Goal: Task Accomplishment & Management: Use online tool/utility

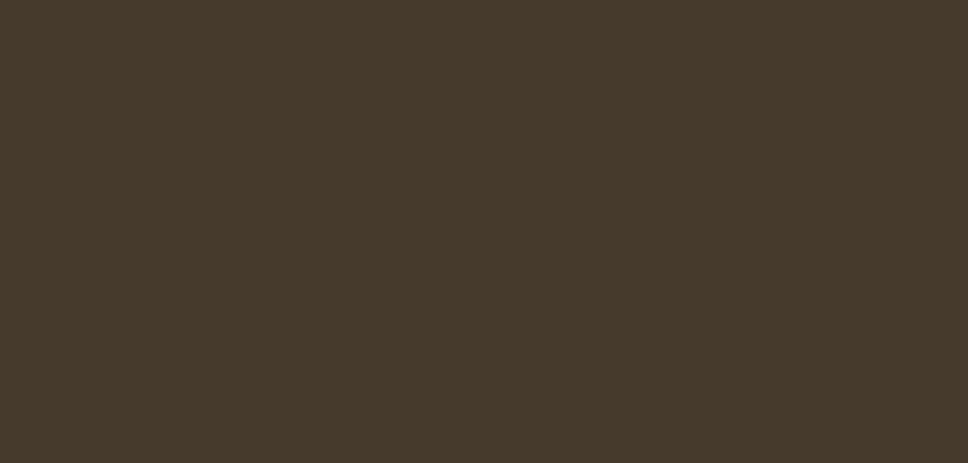
select select "tr"
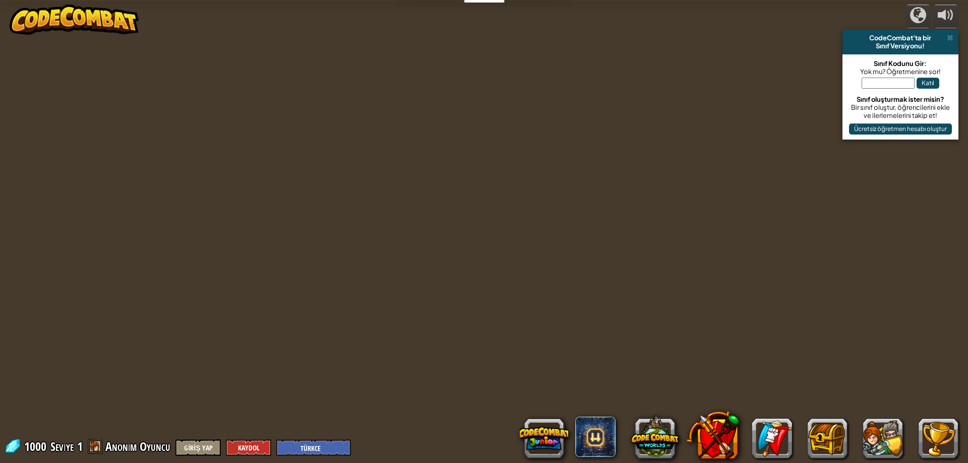
select select "tr"
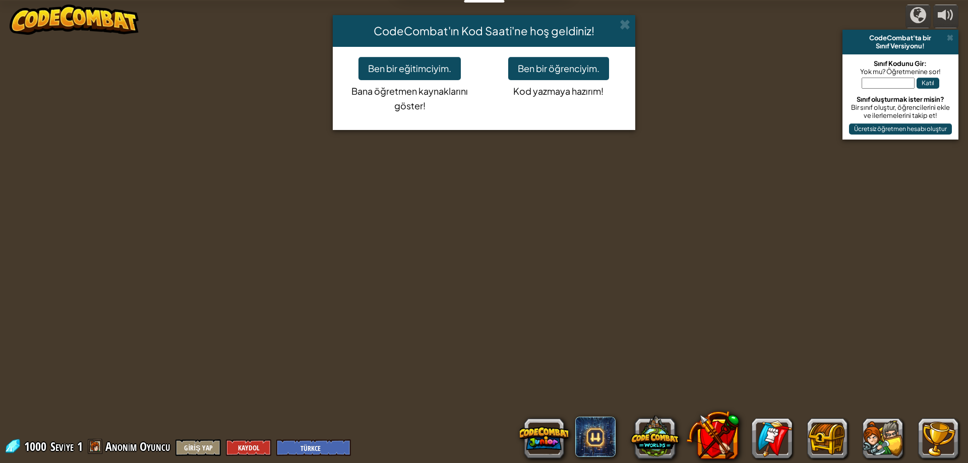
select select "tr"
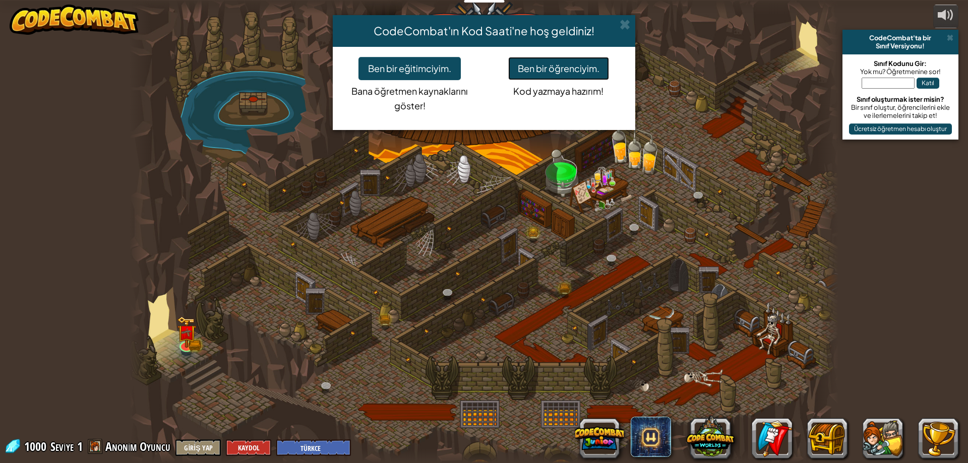
click at [514, 70] on button "Ben bir öğrenciyim." at bounding box center [558, 68] width 101 height 23
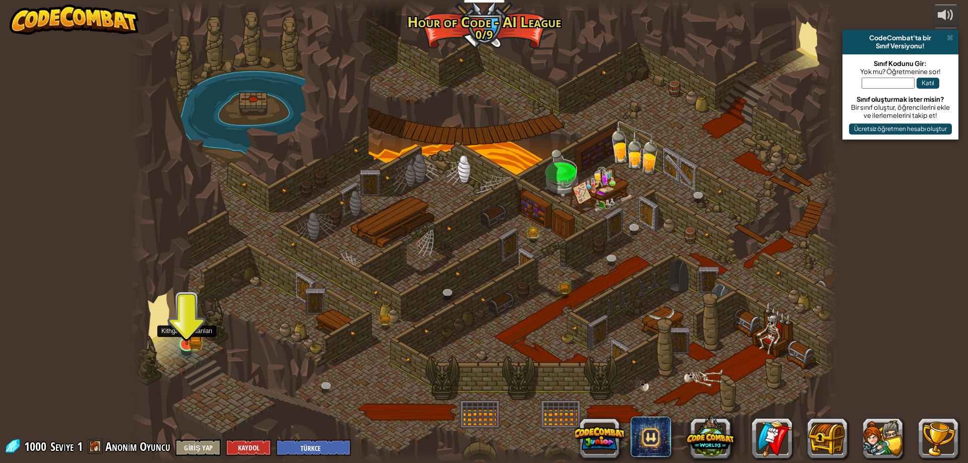
click at [181, 338] on img at bounding box center [186, 325] width 19 height 42
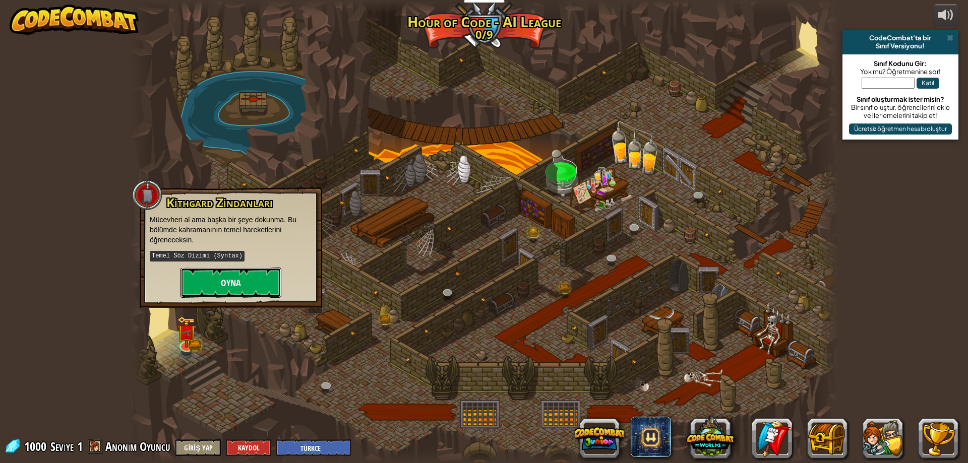
click at [211, 278] on button "Oyna" at bounding box center [231, 283] width 101 height 30
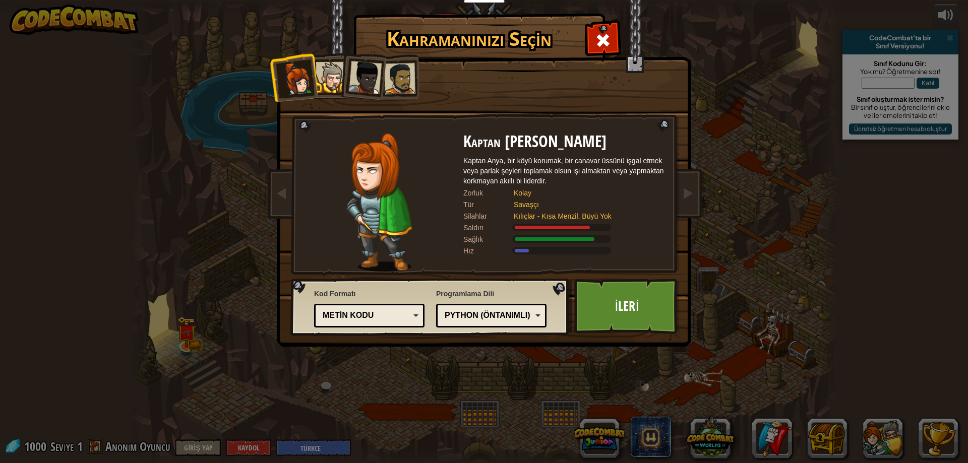
click at [399, 73] on div at bounding box center [399, 78] width 31 height 31
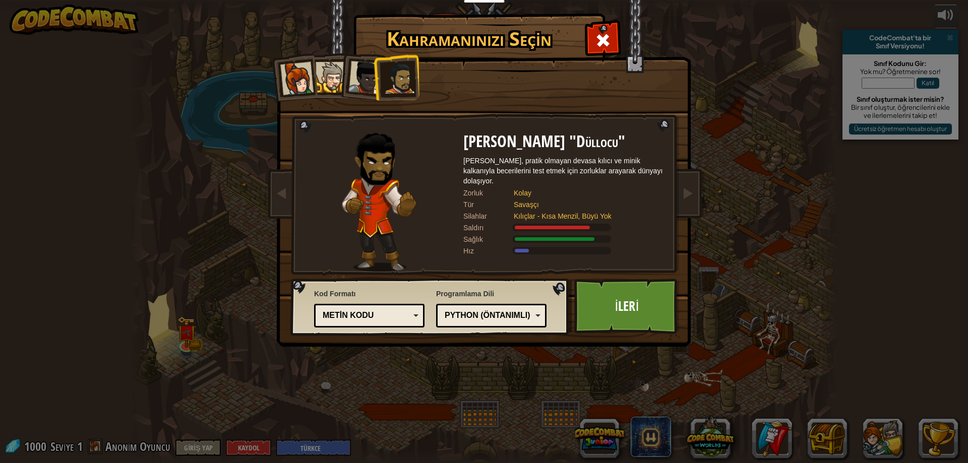
click at [358, 66] on div at bounding box center [364, 77] width 33 height 33
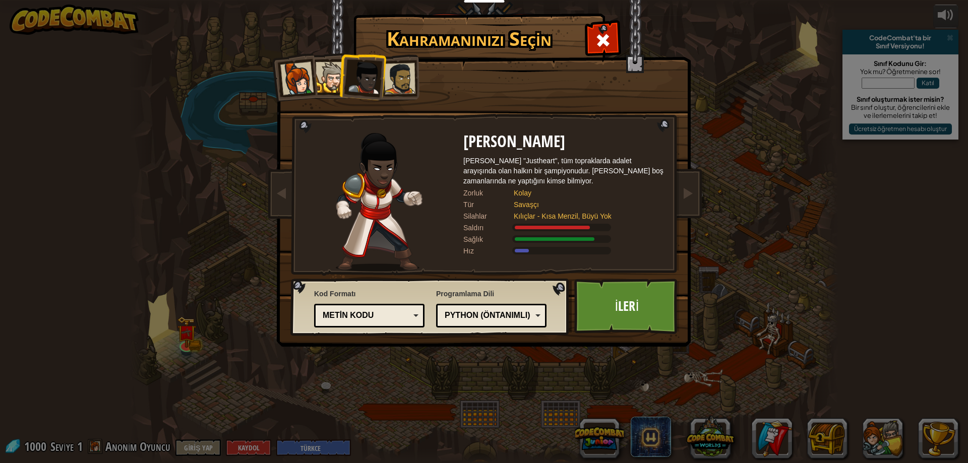
click at [342, 73] on li at bounding box center [361, 75] width 49 height 49
click at [323, 68] on div at bounding box center [331, 77] width 31 height 31
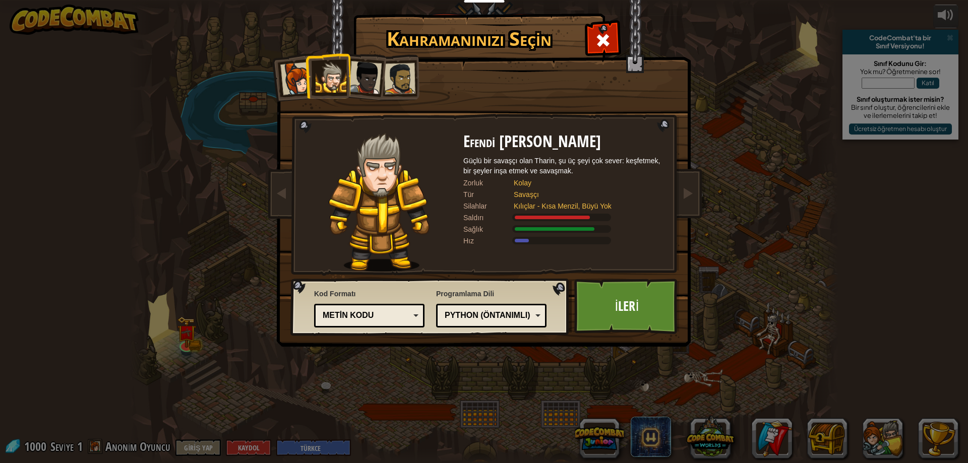
click at [416, 67] on li at bounding box center [396, 77] width 46 height 47
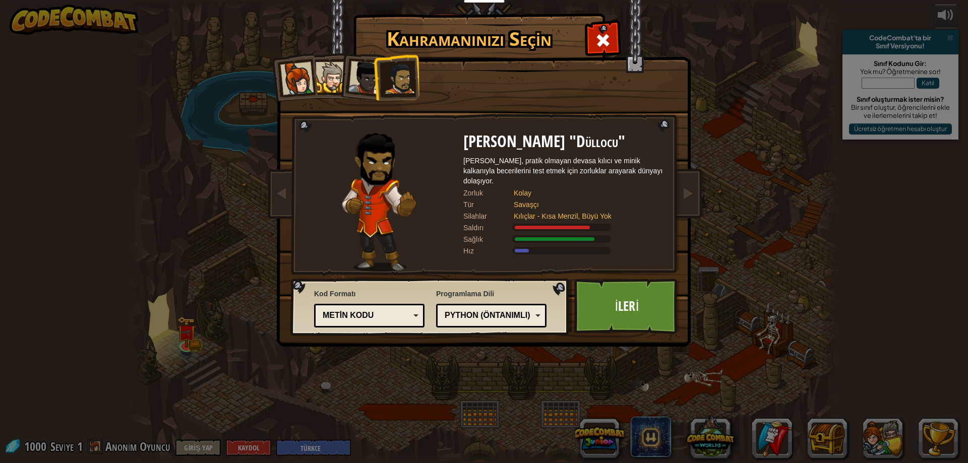
click at [391, 317] on div "Metin kodu" at bounding box center [366, 316] width 87 height 12
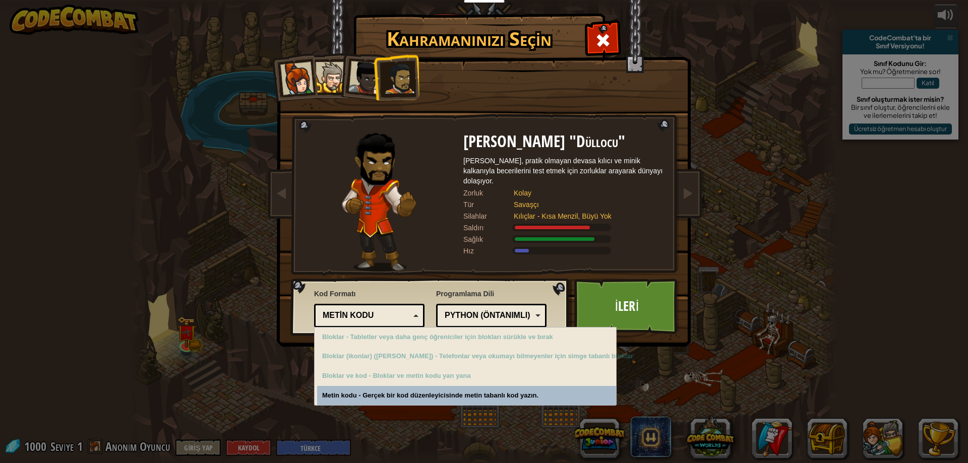
click at [391, 317] on div "Metin kodu" at bounding box center [366, 316] width 87 height 12
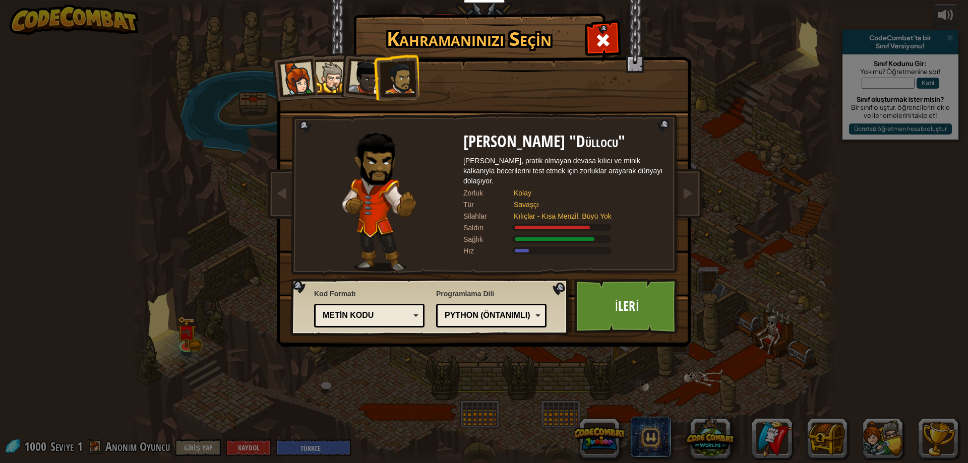
click at [485, 307] on div "Python (Öntanımlı) JavaScript Lua C++ Java (Deneysel) Python (Öntanımlı)" at bounding box center [491, 316] width 110 height 24
click at [458, 320] on div "Lua" at bounding box center [488, 316] width 87 height 12
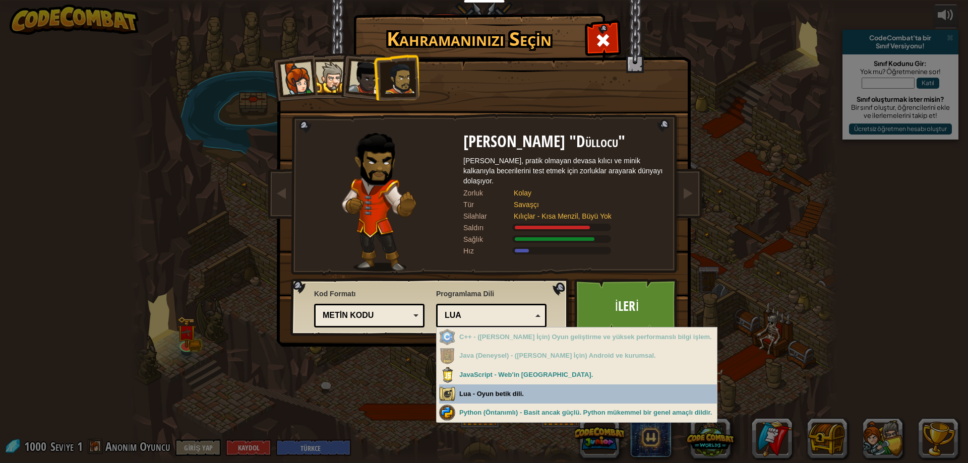
click at [467, 390] on div "Kahramanınızı Seçin 1000 Kaptan [PERSON_NAME] Kaptan Anya, bir köyü korumak, bi…" at bounding box center [484, 231] width 968 height 463
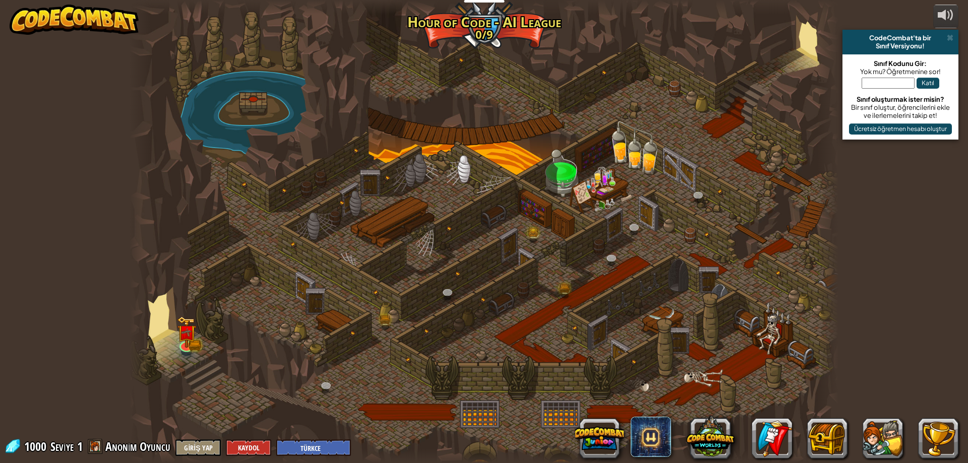
click at [176, 320] on div at bounding box center [484, 231] width 709 height 463
click at [189, 324] on img at bounding box center [186, 325] width 19 height 42
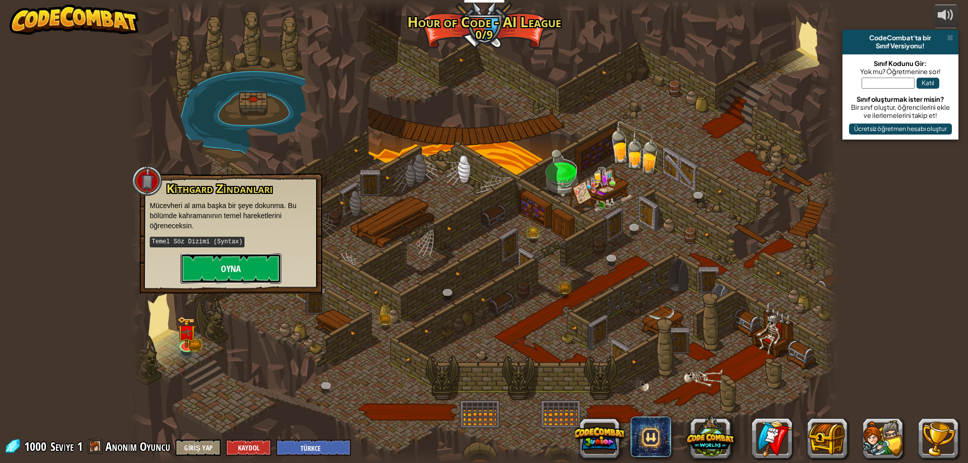
click at [206, 257] on button "Oyna" at bounding box center [231, 269] width 101 height 30
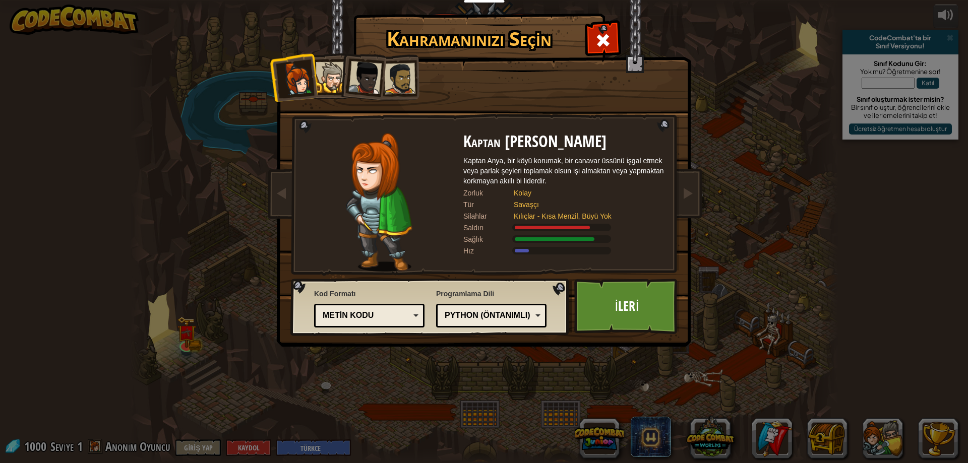
click at [402, 69] on div at bounding box center [399, 78] width 31 height 31
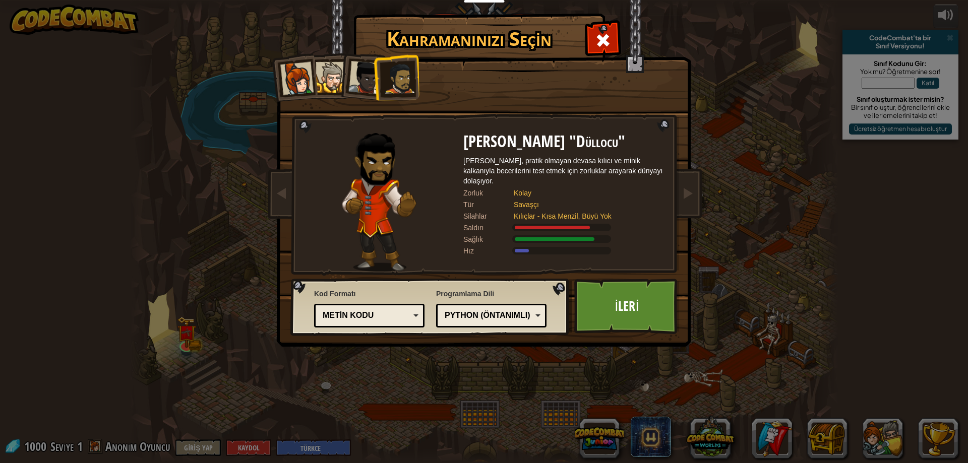
click at [363, 311] on div "Metin kodu" at bounding box center [366, 316] width 87 height 12
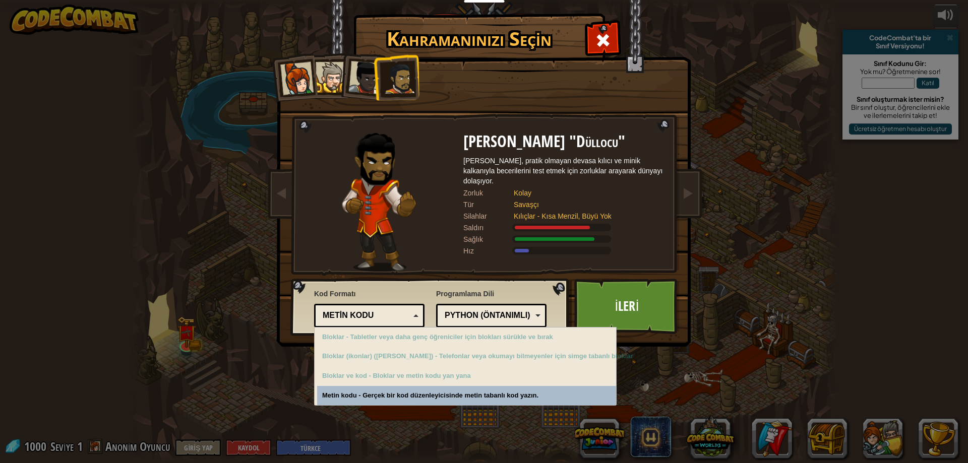
click at [361, 394] on div "Kahramanınızı Seçin 1000 Kaptan [PERSON_NAME] Kaptan Anya, bir köyü korumak, bi…" at bounding box center [484, 231] width 968 height 463
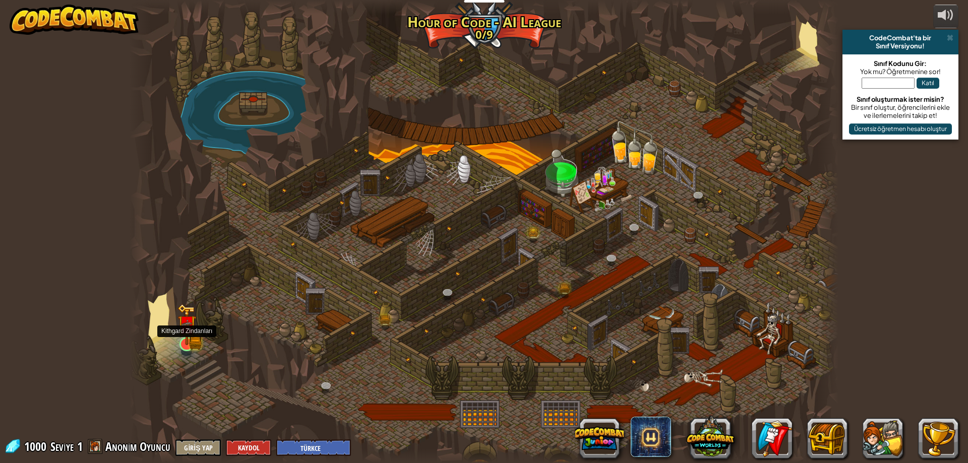
click at [195, 344] on img at bounding box center [186, 325] width 19 height 42
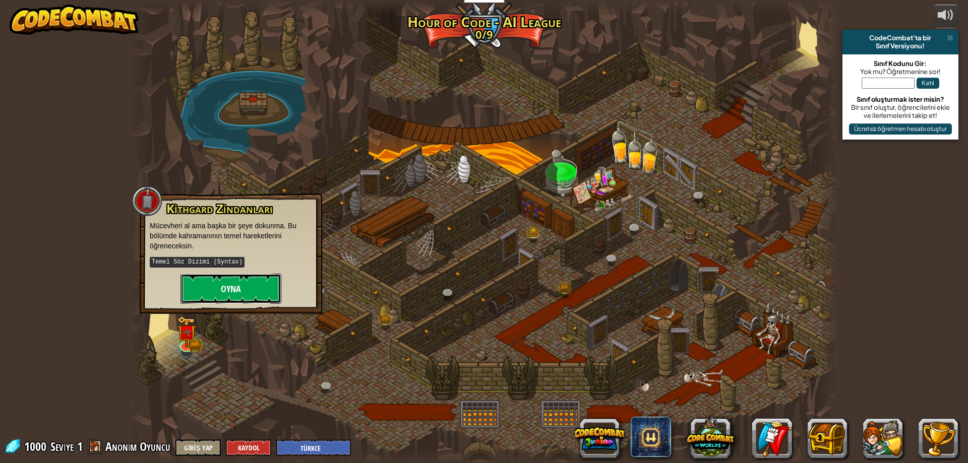
click at [237, 291] on button "Oyna" at bounding box center [231, 289] width 101 height 30
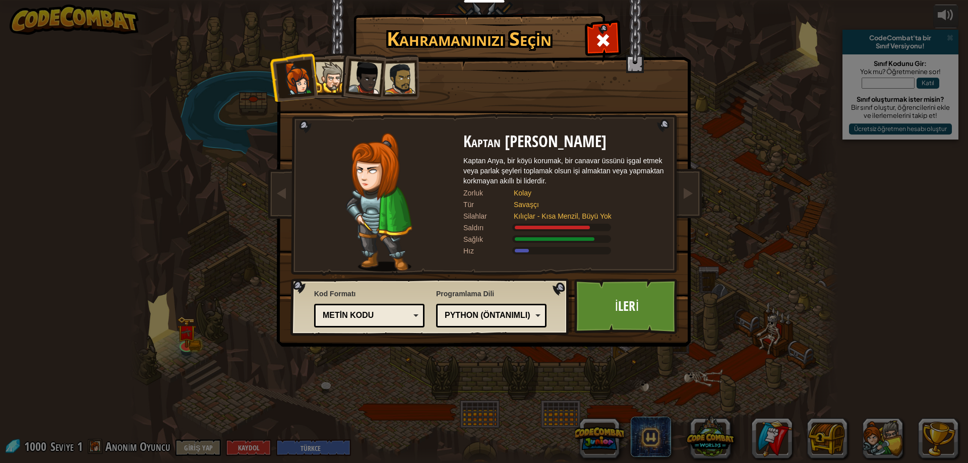
click at [406, 95] on li at bounding box center [396, 77] width 46 height 47
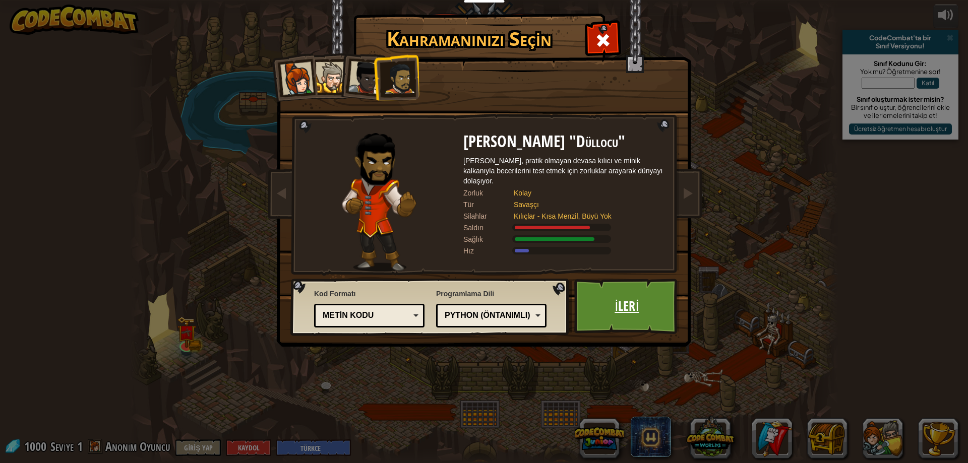
click at [594, 316] on link "İleri" at bounding box center [626, 306] width 105 height 55
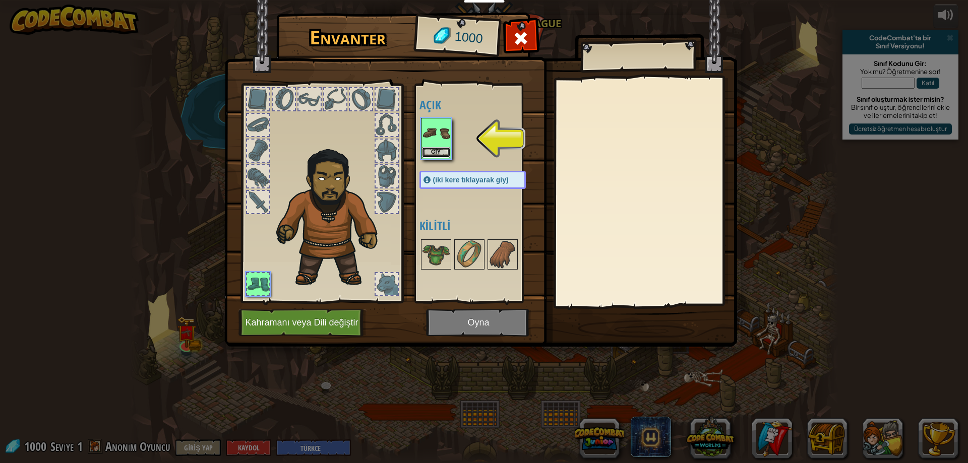
click at [445, 149] on button "Giy" at bounding box center [436, 152] width 28 height 11
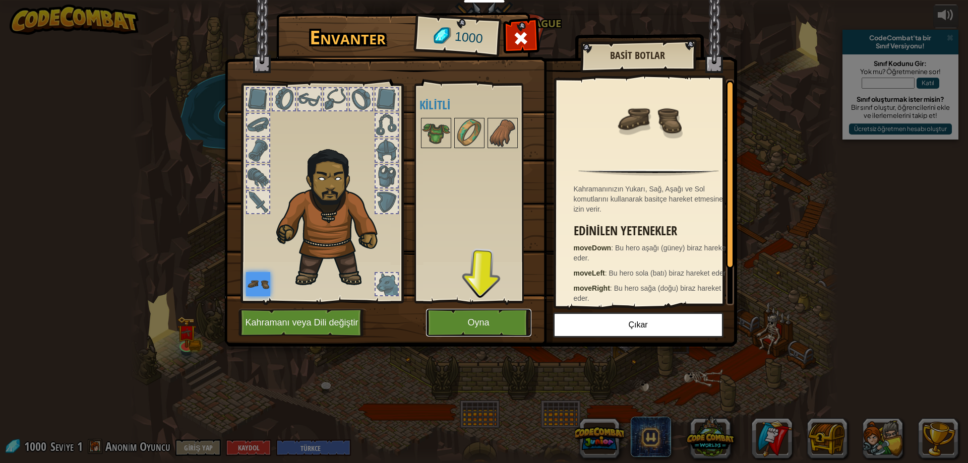
click at [435, 317] on button "Oyna" at bounding box center [478, 323] width 105 height 28
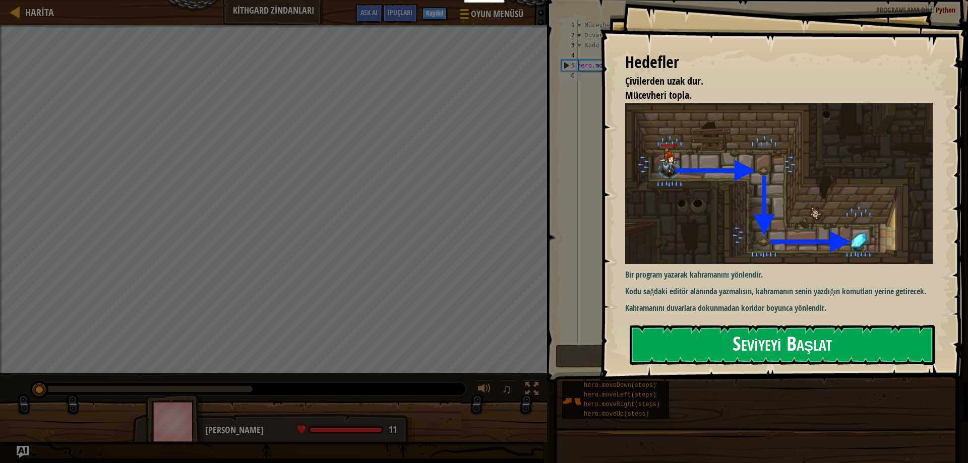
click at [830, 342] on button "Seviyeyi Başlat" at bounding box center [782, 345] width 305 height 40
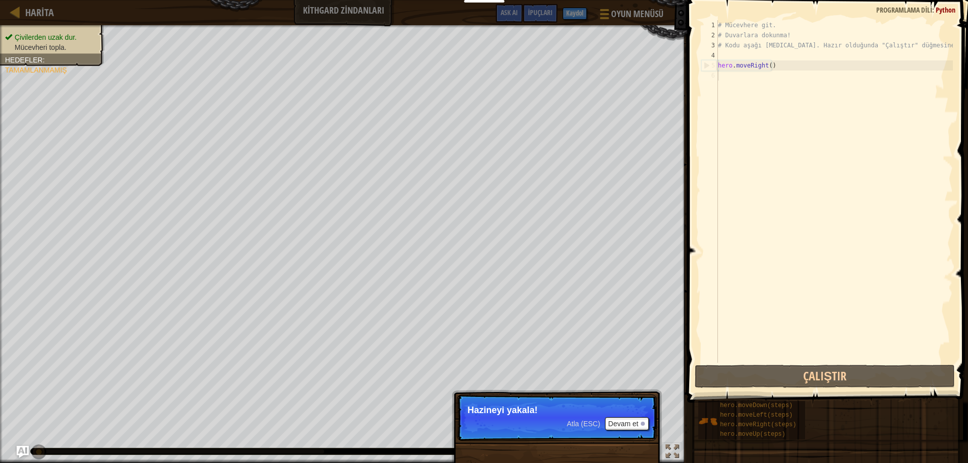
click at [629, 419] on p "Atla (ESC) [PERSON_NAME] et Hazineyi yakala!" at bounding box center [557, 418] width 200 height 46
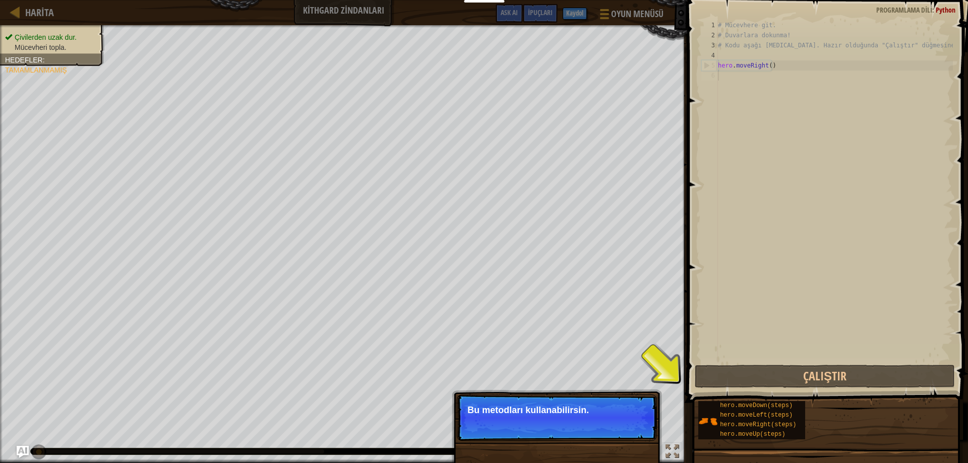
click at [485, 426] on div "Çivilerden uzak dur. Mücevheri topla. [PERSON_NAME] : Tamamlanmamış ♫ [PERSON_N…" at bounding box center [484, 244] width 968 height 438
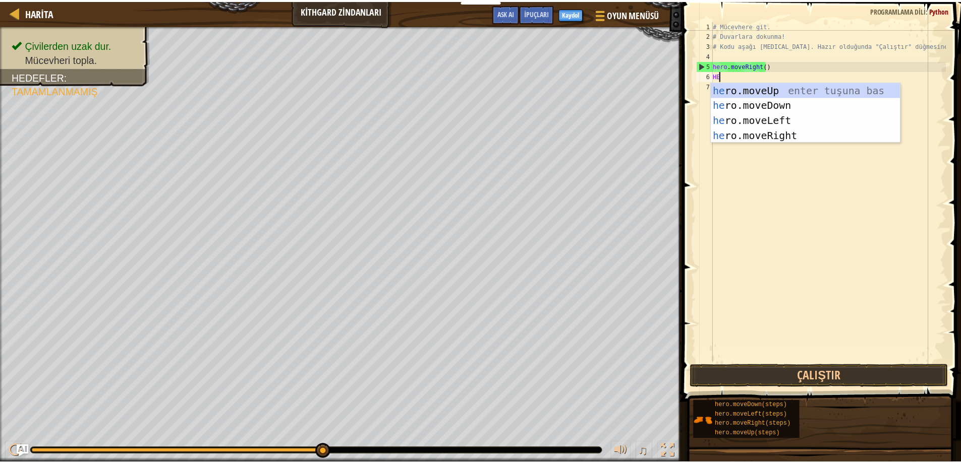
scroll to position [5, 1]
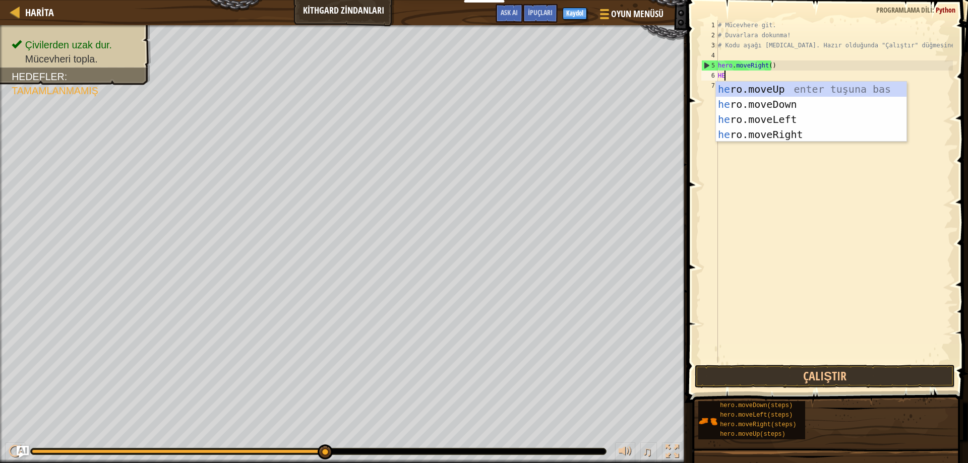
type textarea "HERO"
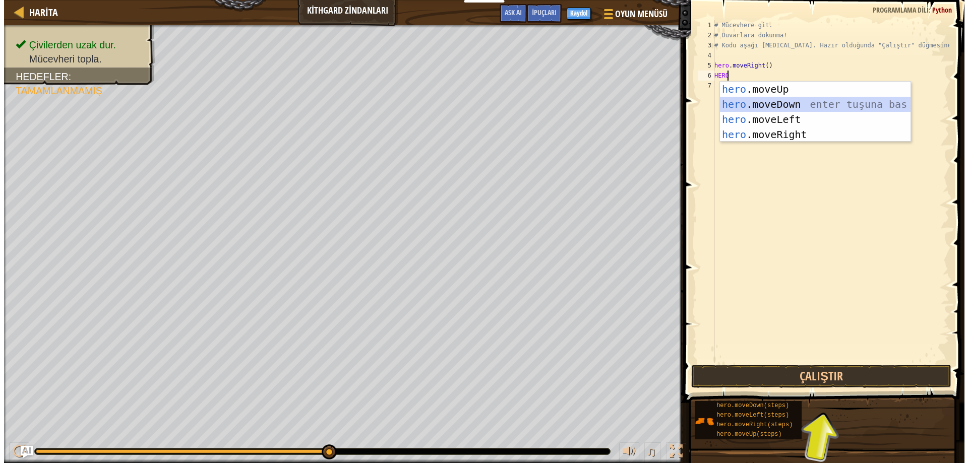
scroll to position [5, 0]
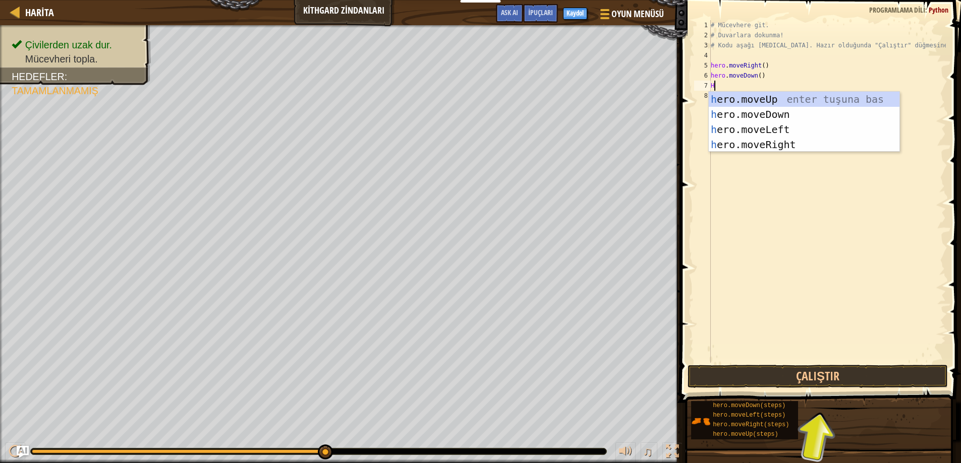
type textarea "HE"
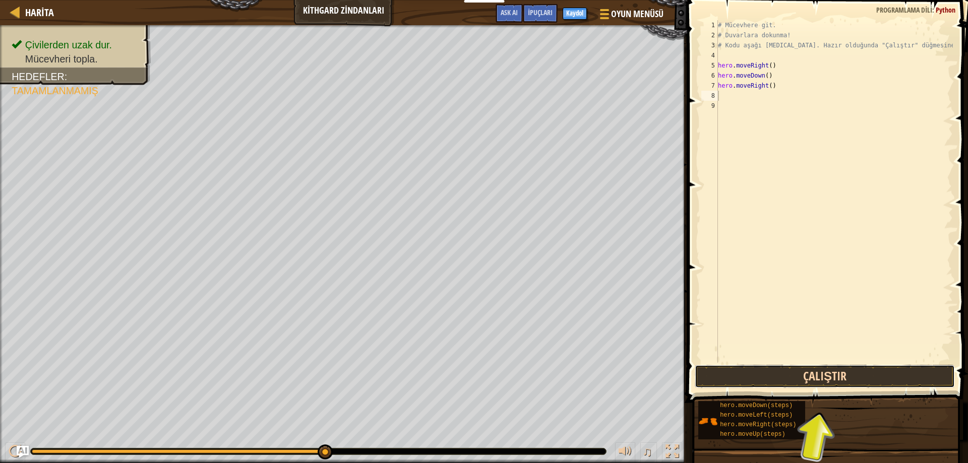
click at [905, 378] on button "Çalıştır" at bounding box center [825, 376] width 261 height 23
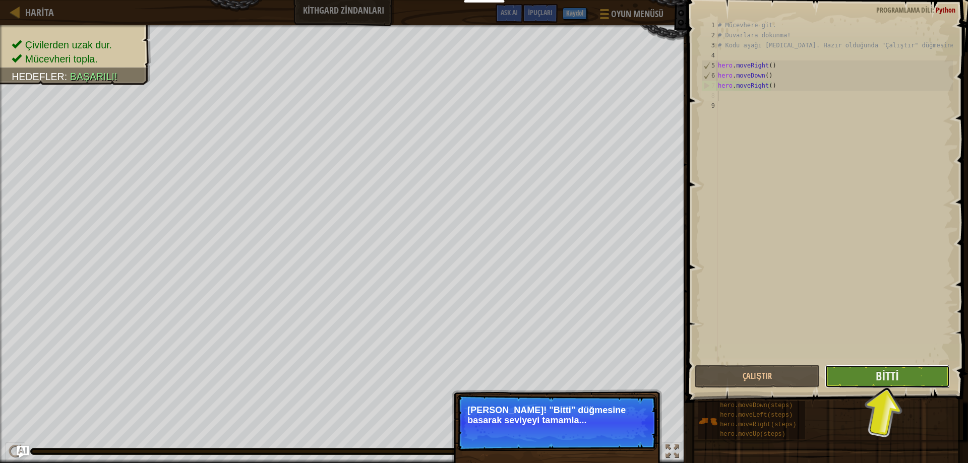
click at [917, 370] on button "Bitti" at bounding box center [887, 376] width 125 height 23
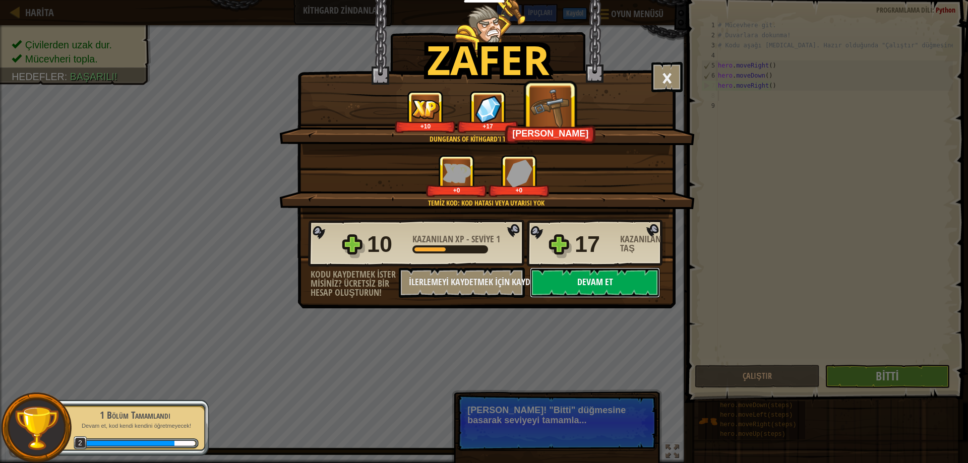
click at [613, 289] on button "Devam et" at bounding box center [595, 283] width 130 height 30
select select "tr"
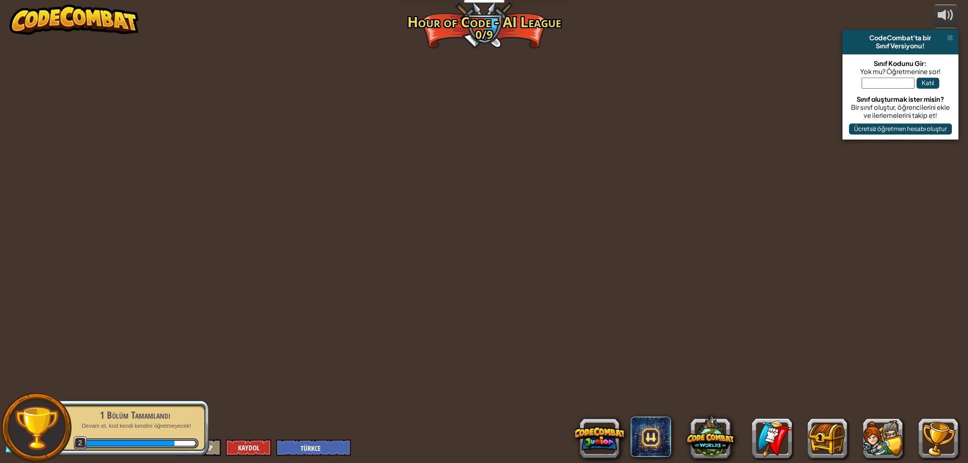
select select "tr"
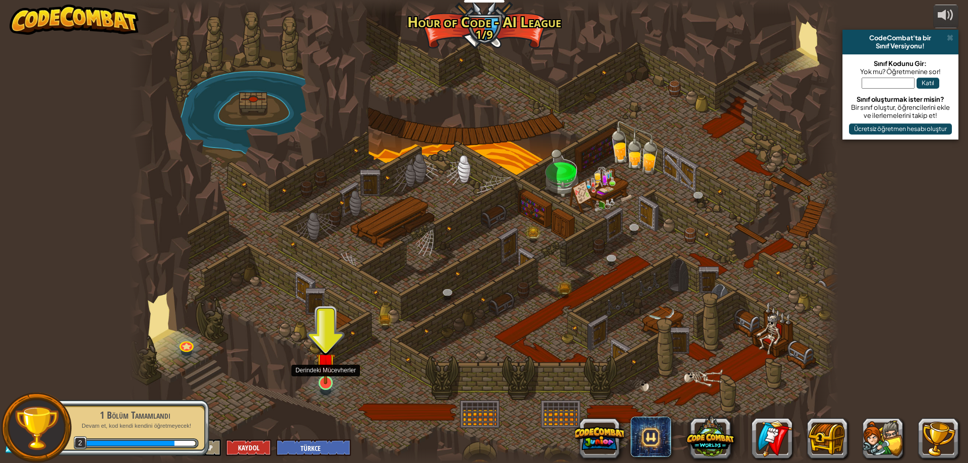
click at [326, 382] on img at bounding box center [325, 362] width 19 height 43
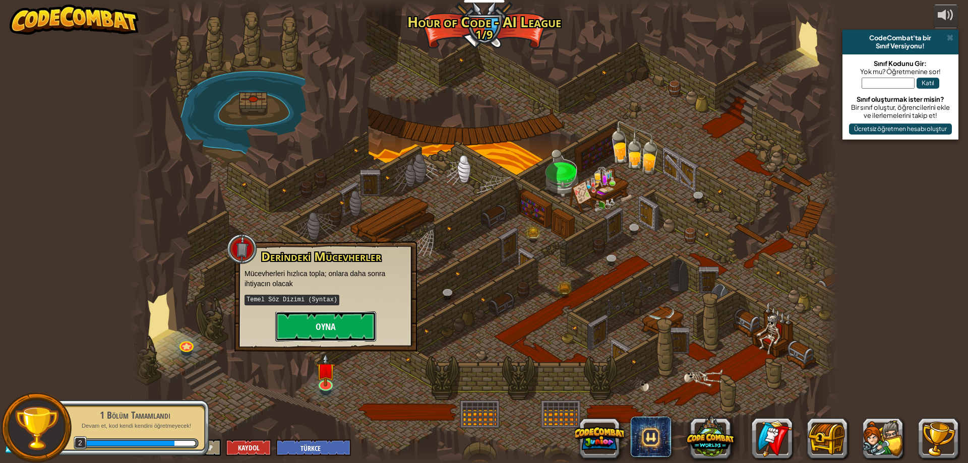
click at [341, 325] on button "Oyna" at bounding box center [325, 327] width 101 height 30
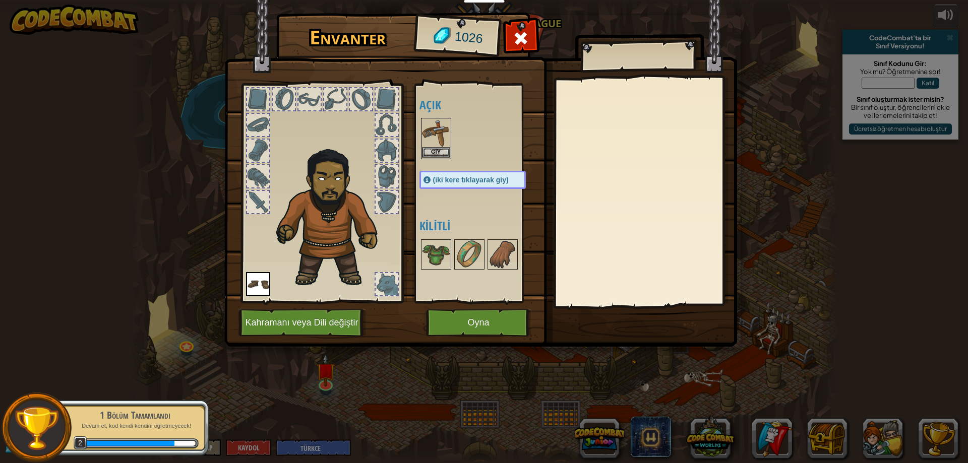
click at [437, 146] on img at bounding box center [436, 133] width 28 height 28
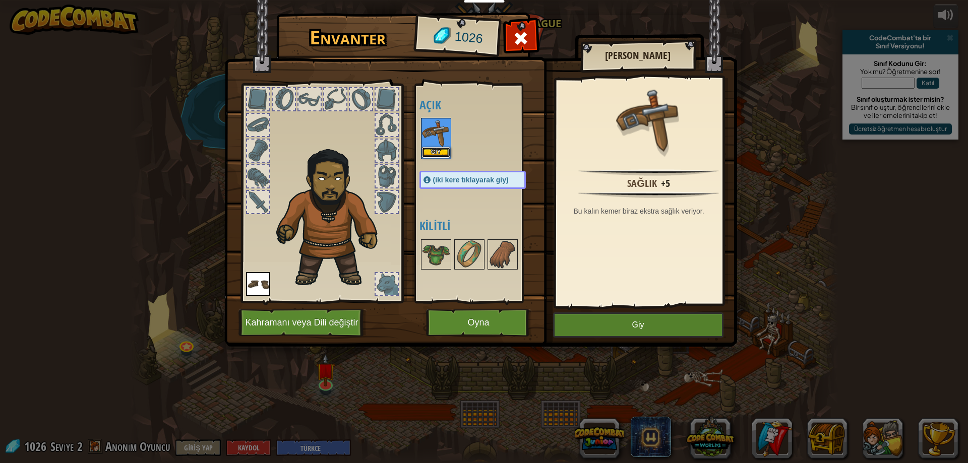
click at [440, 151] on button "Giy" at bounding box center [436, 152] width 28 height 11
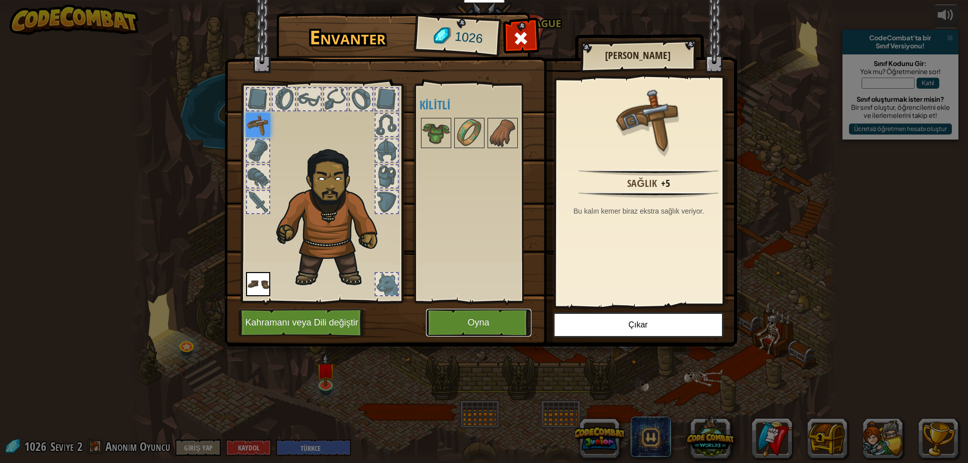
click at [477, 326] on button "Oyna" at bounding box center [478, 323] width 105 height 28
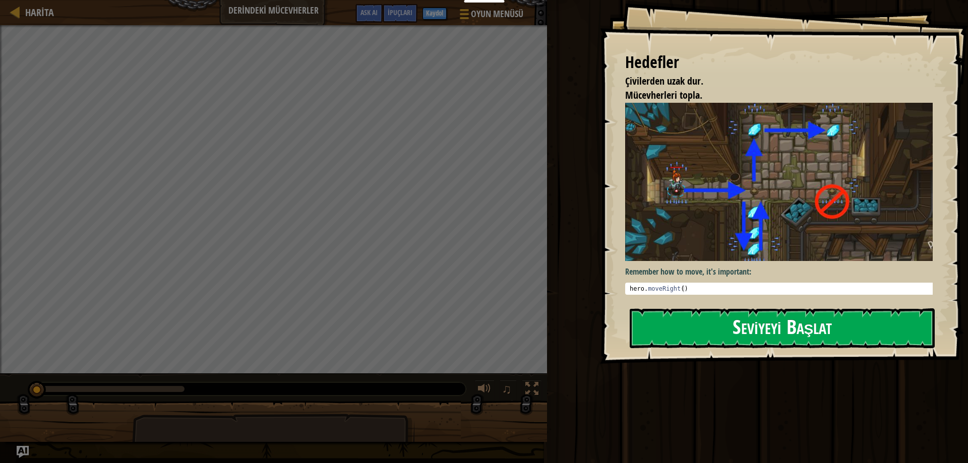
click at [804, 335] on button "Seviyeyi Başlat" at bounding box center [782, 329] width 305 height 40
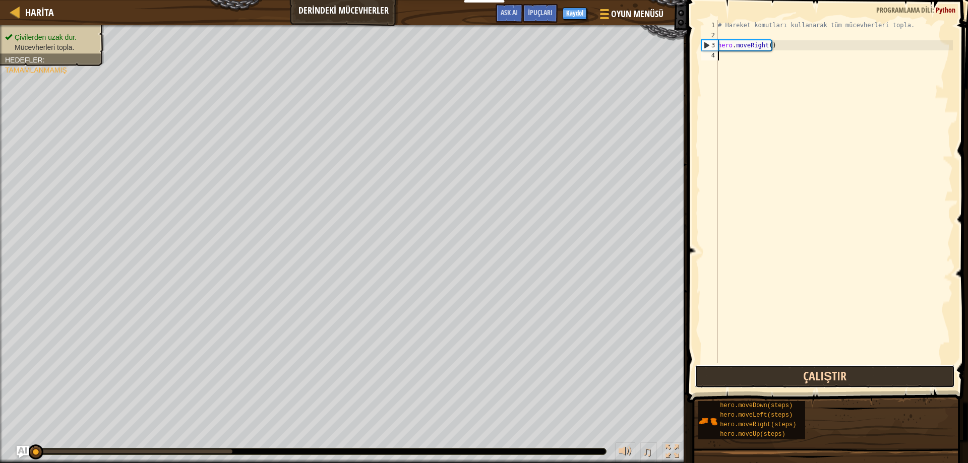
click at [753, 373] on button "Çalıştır" at bounding box center [825, 376] width 261 height 23
click at [753, 373] on button "Çalıştırılıyor" at bounding box center [825, 376] width 261 height 23
click at [753, 373] on button "Çalıştır" at bounding box center [825, 376] width 261 height 23
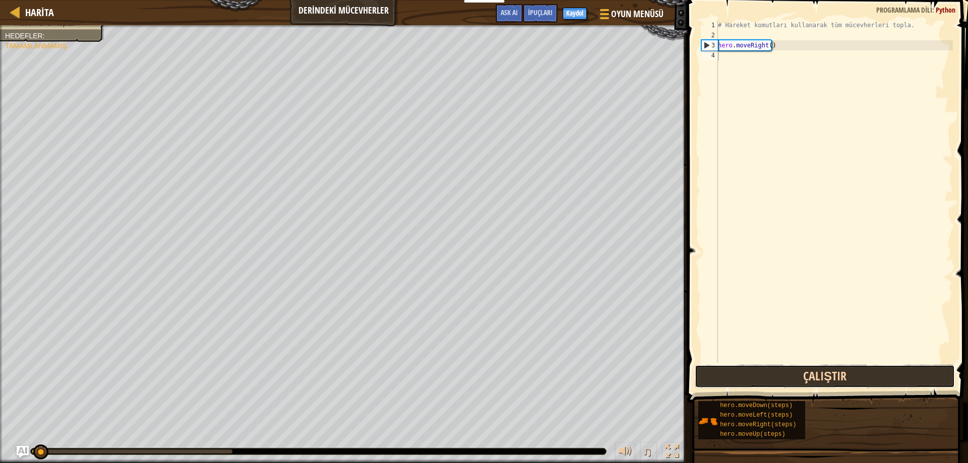
click at [753, 373] on button "Çalıştır" at bounding box center [825, 376] width 261 height 23
click at [753, 373] on button "Çalıştırılıyor" at bounding box center [825, 376] width 261 height 23
click at [753, 373] on button "Çalıştır" at bounding box center [825, 376] width 261 height 23
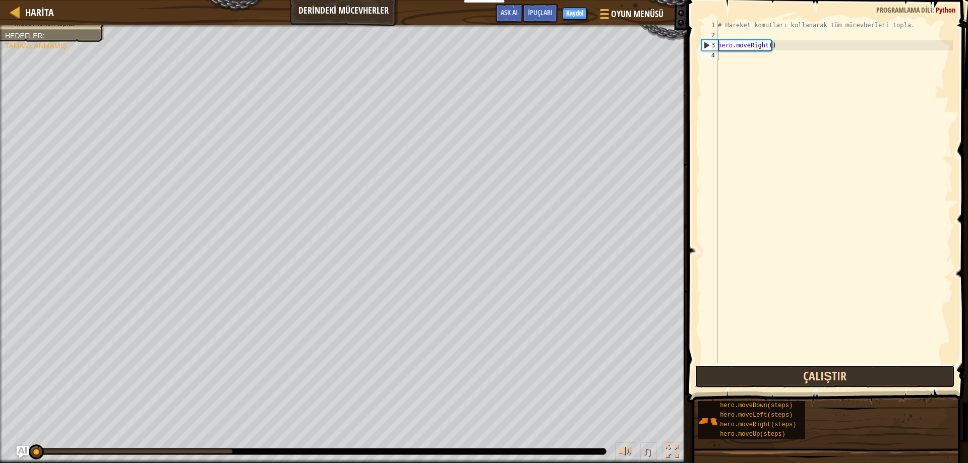
click at [753, 373] on button "Çalıştır" at bounding box center [825, 376] width 261 height 23
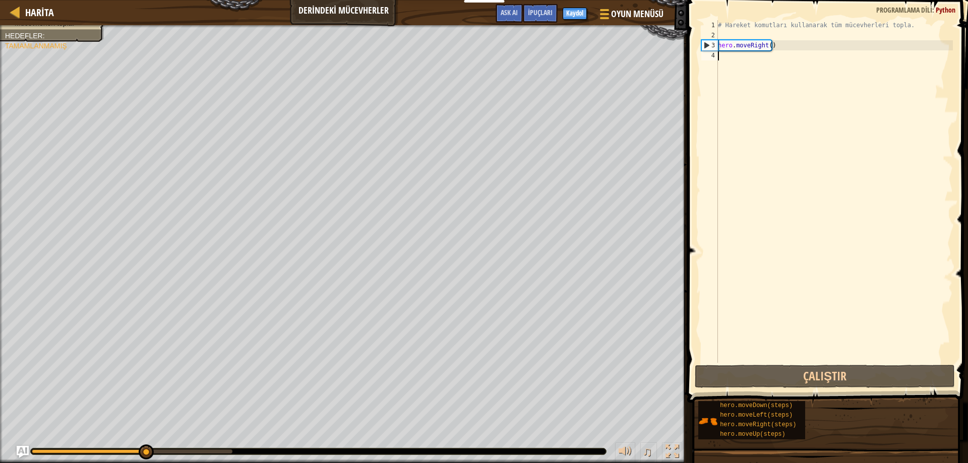
click at [782, 168] on div "# Hareket komutları kullanarak tüm mücevherleri topla. hero . moveRight ( )" at bounding box center [834, 201] width 237 height 363
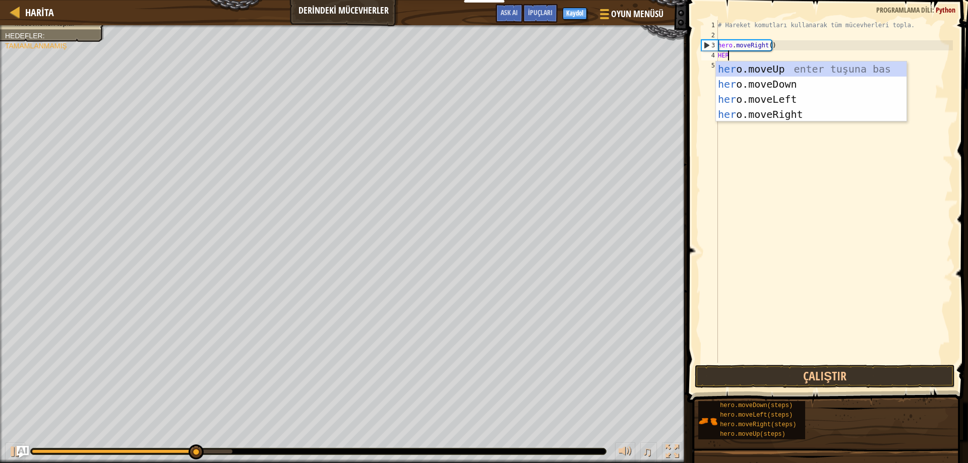
scroll to position [5, 1]
type textarea "HERO"
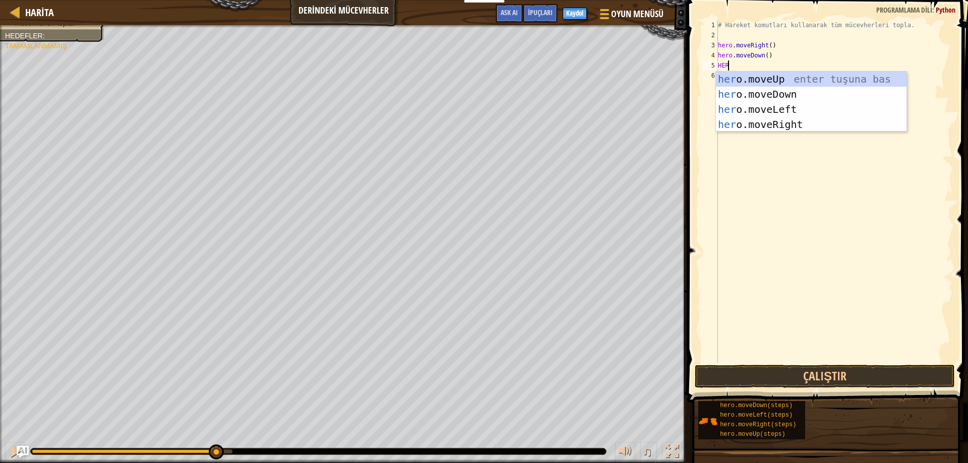
type textarea "HERO"
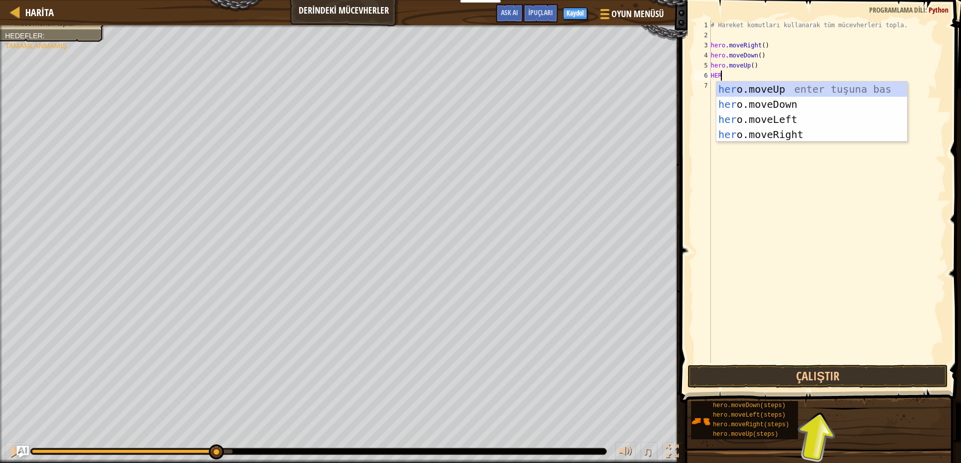
type textarea "HERO"
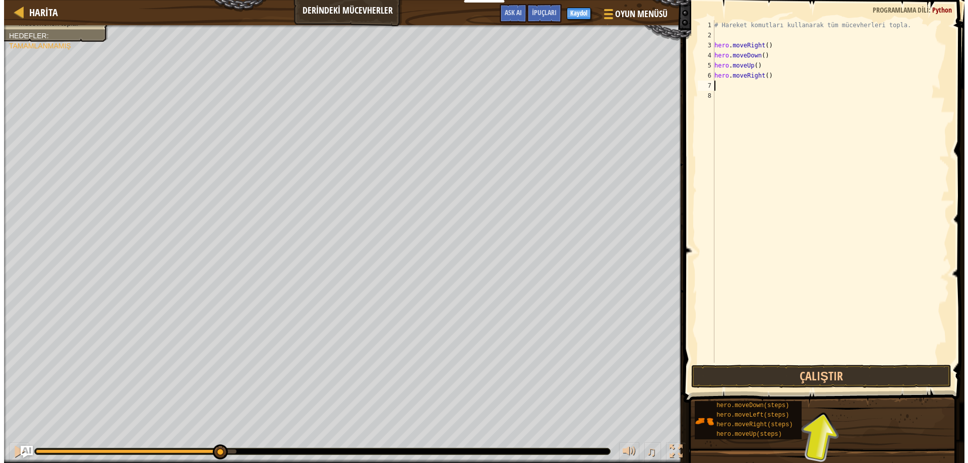
scroll to position [5, 0]
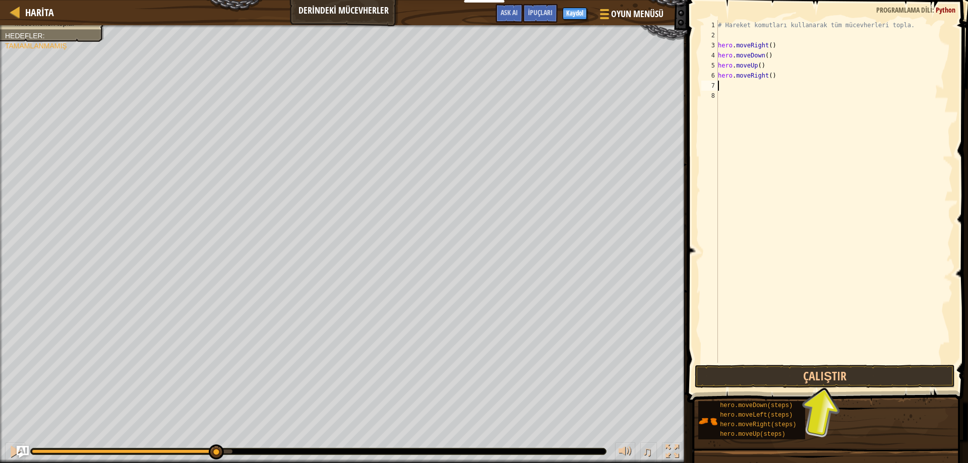
click at [835, 389] on span at bounding box center [828, 187] width 289 height 433
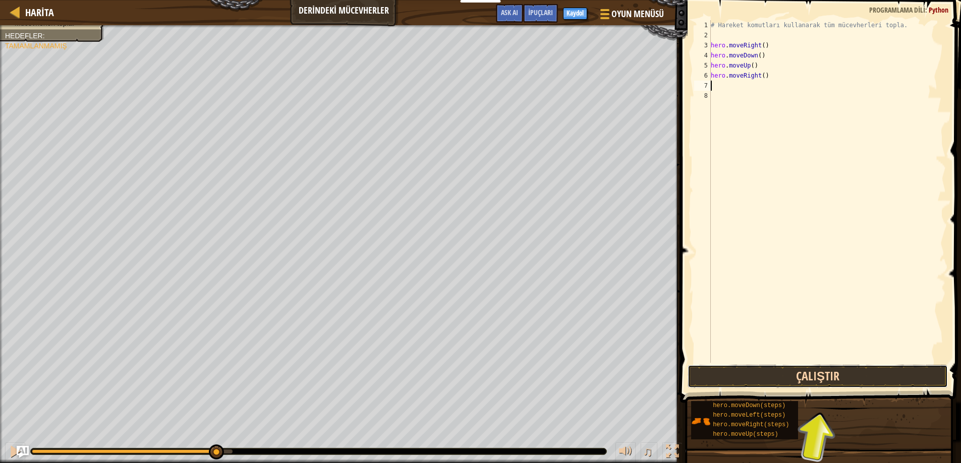
click at [855, 380] on button "Çalıştır" at bounding box center [817, 376] width 261 height 23
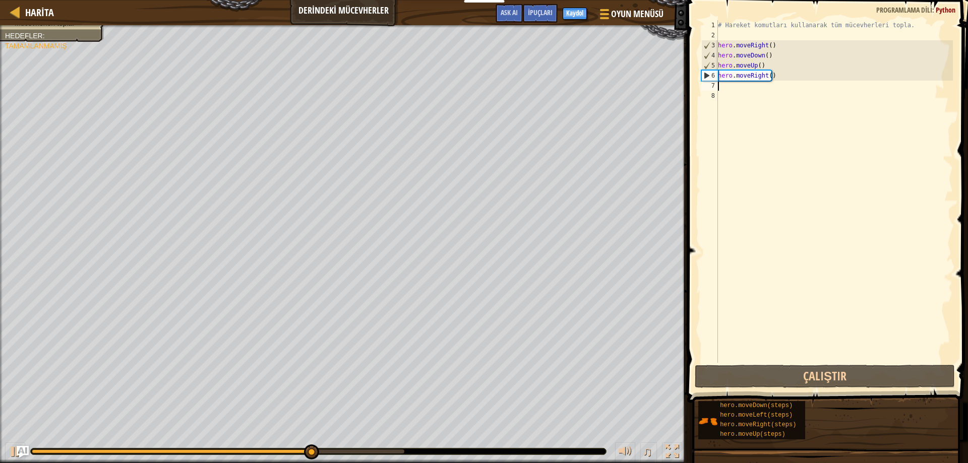
click at [782, 63] on div "# Hareket komutları kullanarak tüm mücevherleri topla. hero . moveRight ( ) her…" at bounding box center [834, 201] width 237 height 363
click at [784, 77] on div "# Hareket komutları kullanarak tüm mücevherleri topla. hero . moveRight ( ) her…" at bounding box center [834, 201] width 237 height 363
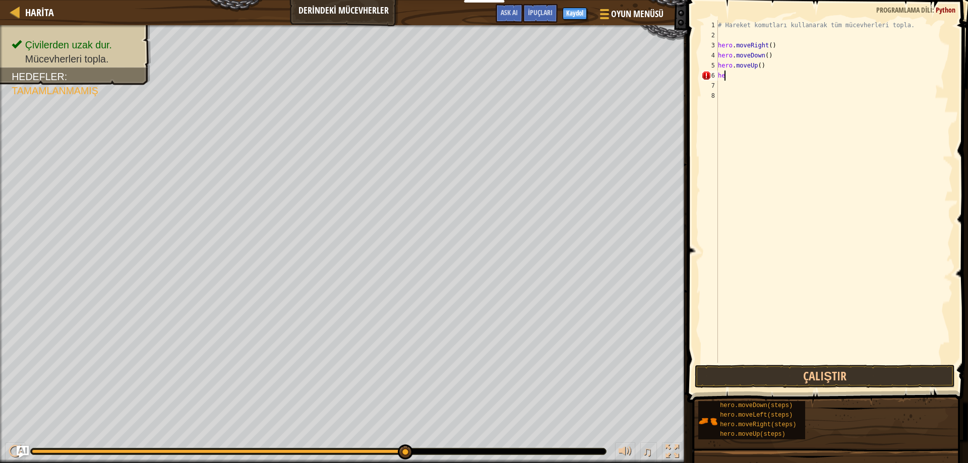
type textarea "h"
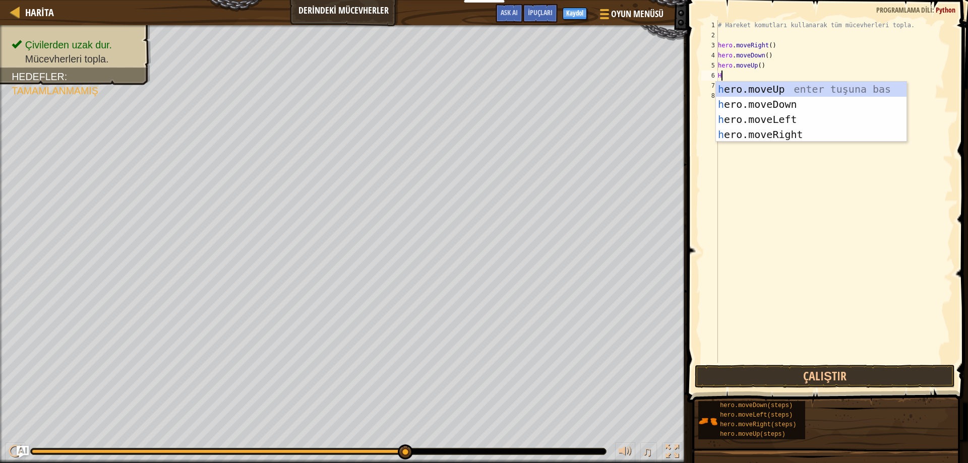
type textarea "HE"
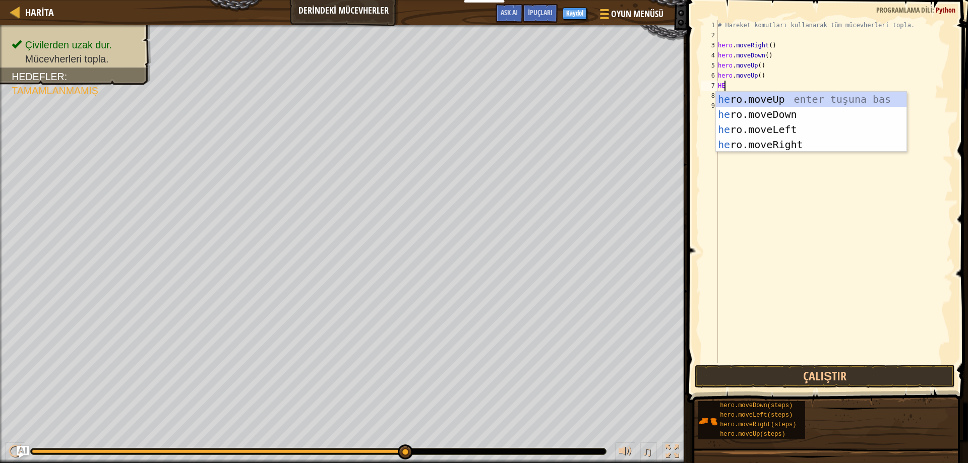
scroll to position [5, 1]
type textarea "HERO"
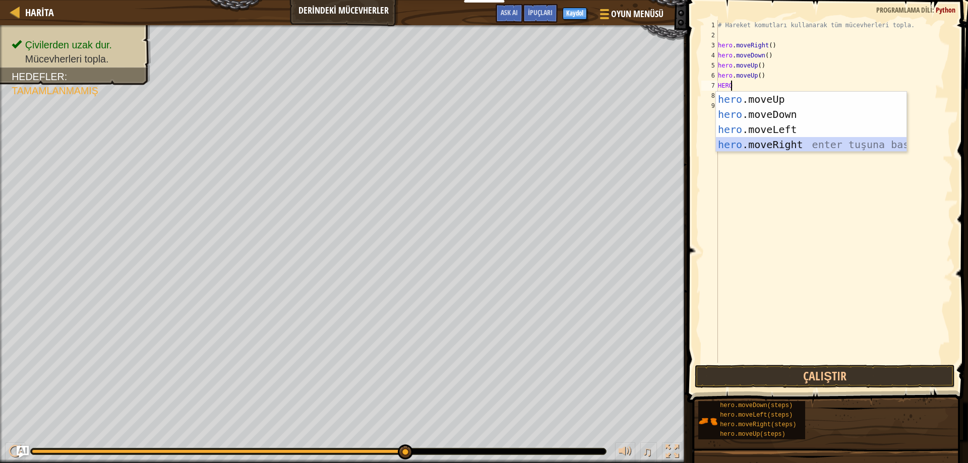
scroll to position [5, 0]
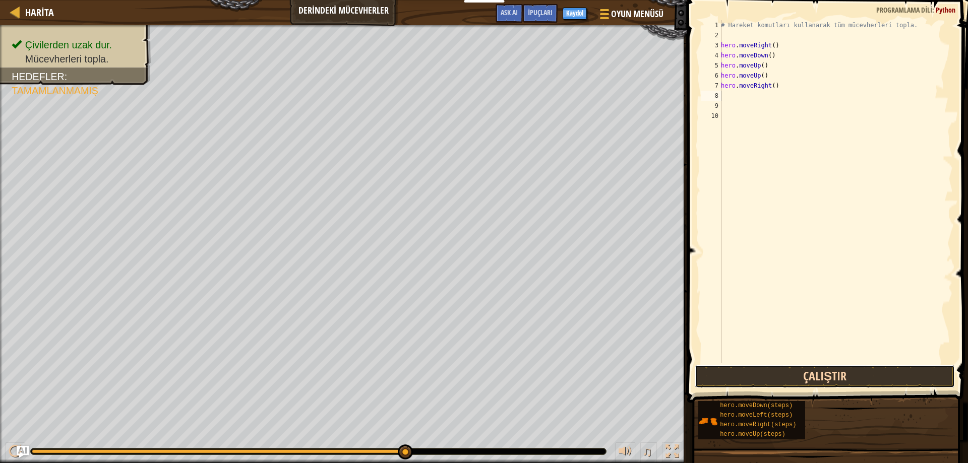
click at [880, 373] on button "Çalıştır" at bounding box center [825, 376] width 261 height 23
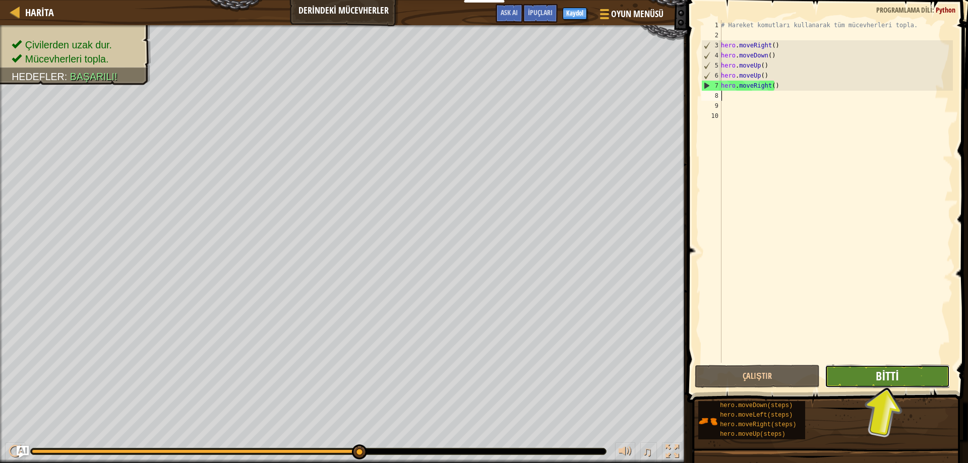
click at [880, 373] on span "Bitti" at bounding box center [887, 376] width 23 height 16
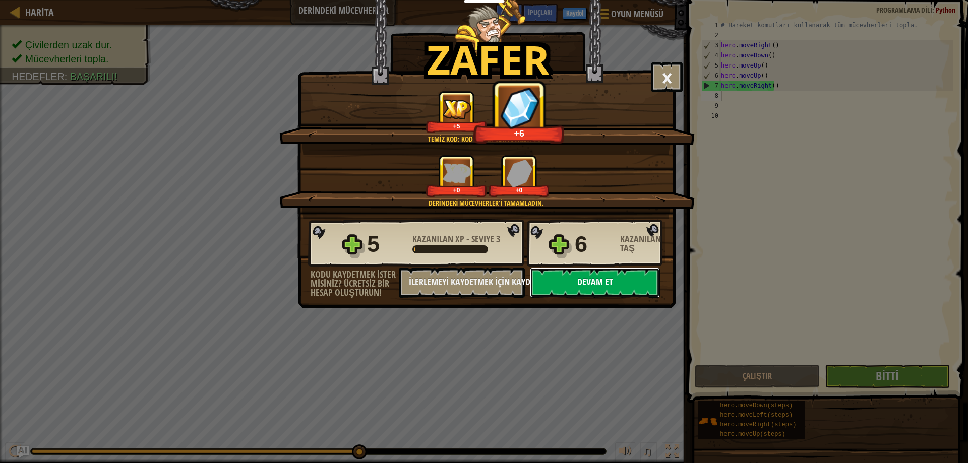
click at [628, 288] on button "Devam et" at bounding box center [595, 283] width 130 height 30
select select "tr"
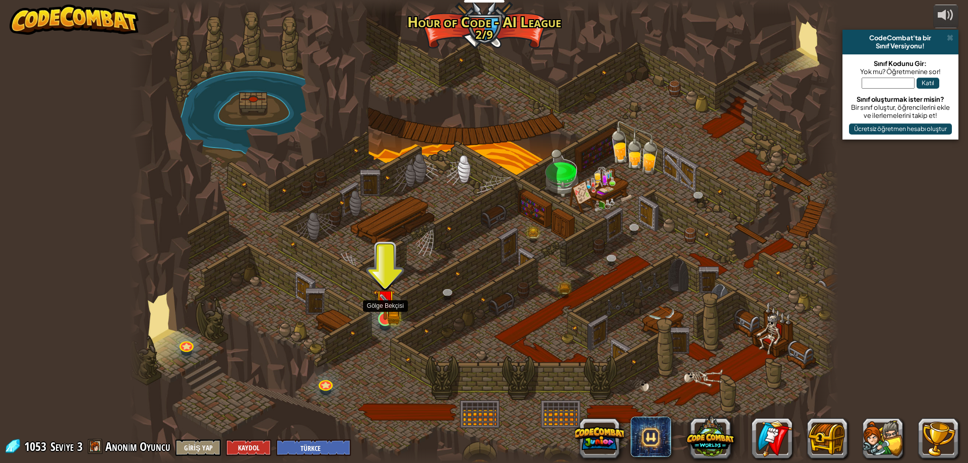
click at [386, 305] on img at bounding box center [385, 299] width 11 height 11
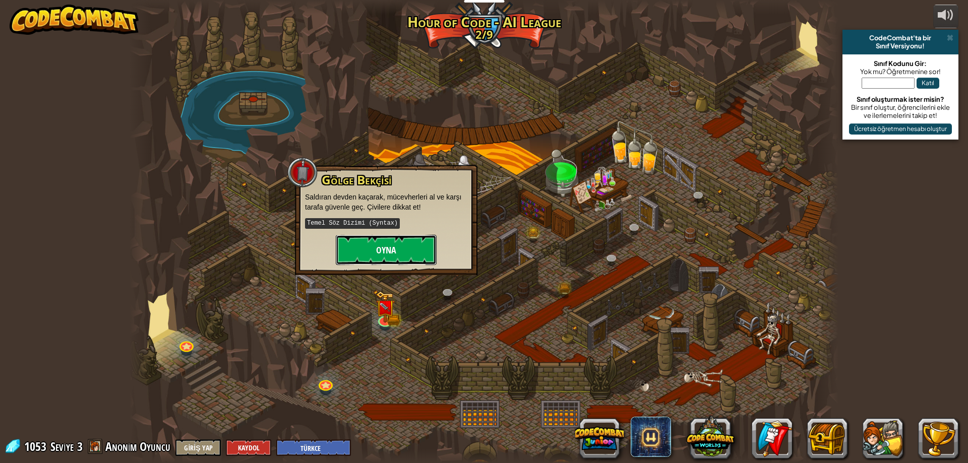
click at [388, 255] on button "Oyna" at bounding box center [386, 250] width 101 height 30
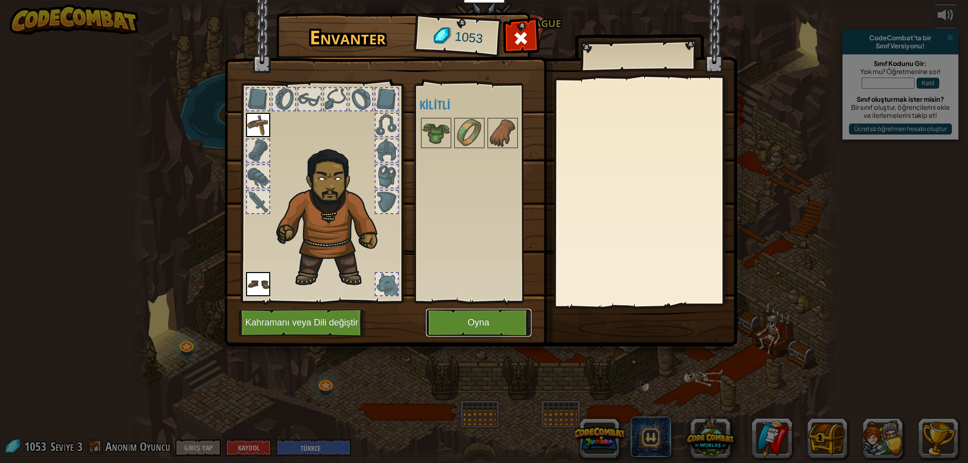
click at [440, 321] on button "Oyna" at bounding box center [478, 323] width 105 height 28
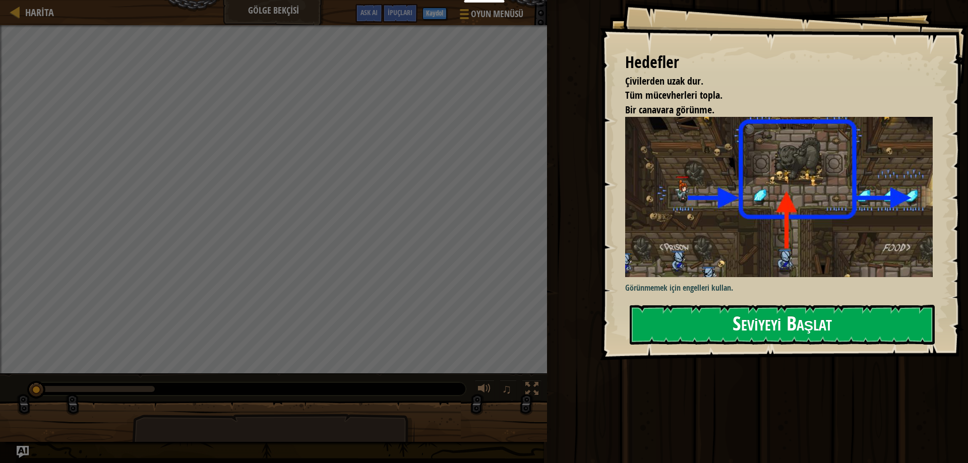
click at [786, 336] on button "Seviyeyi Başlat" at bounding box center [782, 325] width 305 height 40
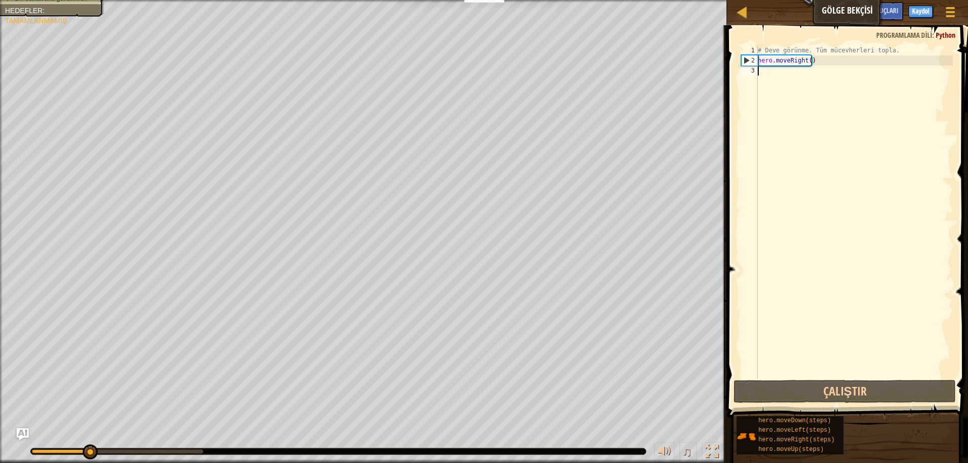
click at [786, 71] on div "# Deve görünme. Tüm mücevherleri topla. hero . moveRight ( )" at bounding box center [854, 221] width 197 height 353
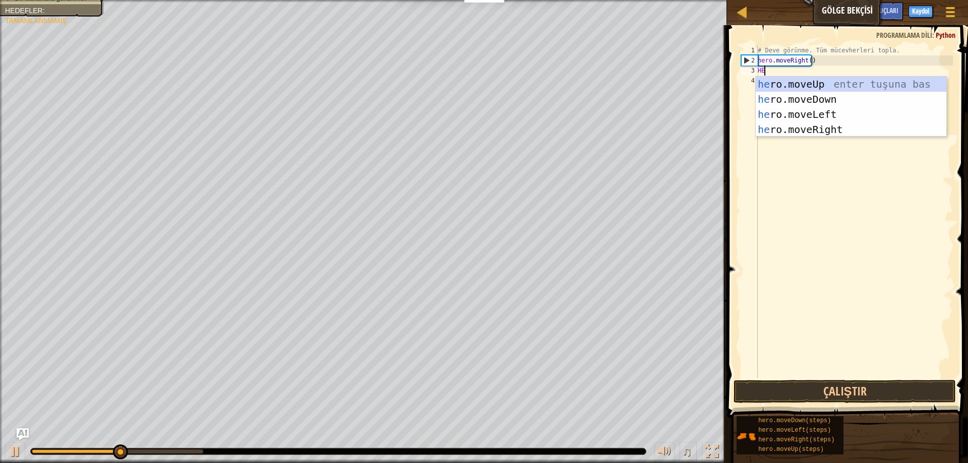
type textarea "HER"
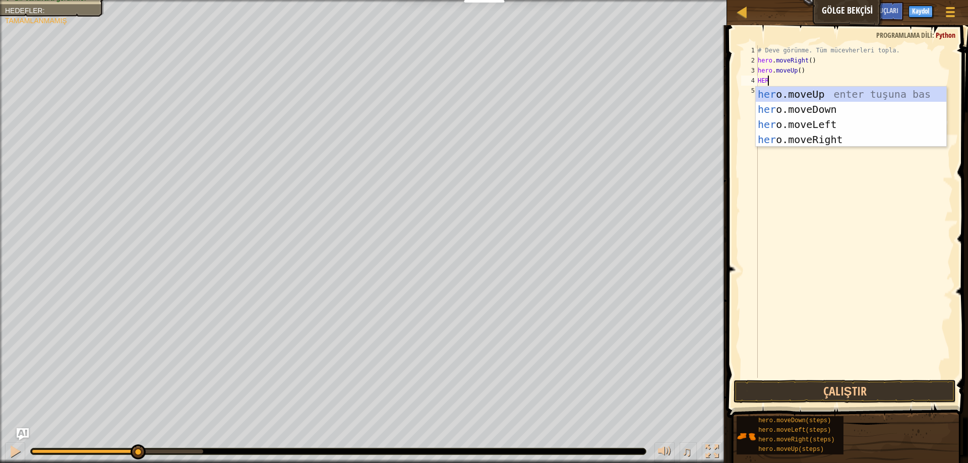
type textarea "HERO"
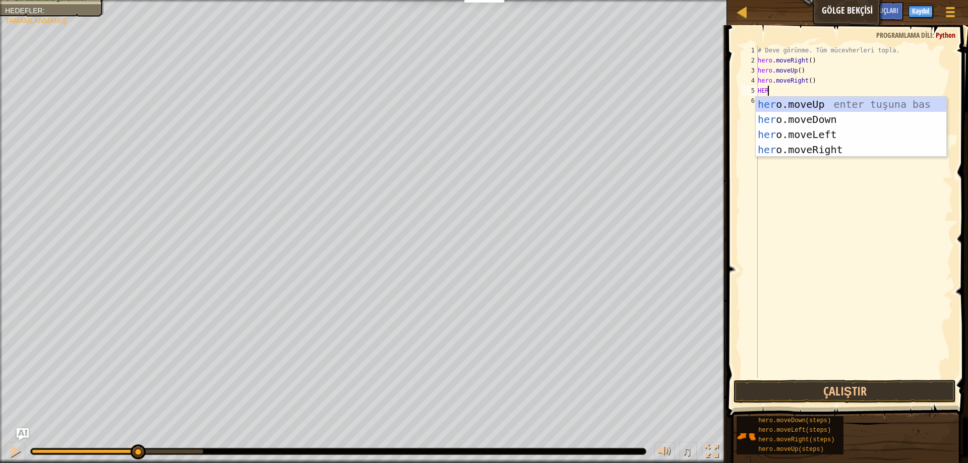
type textarea "HERD"
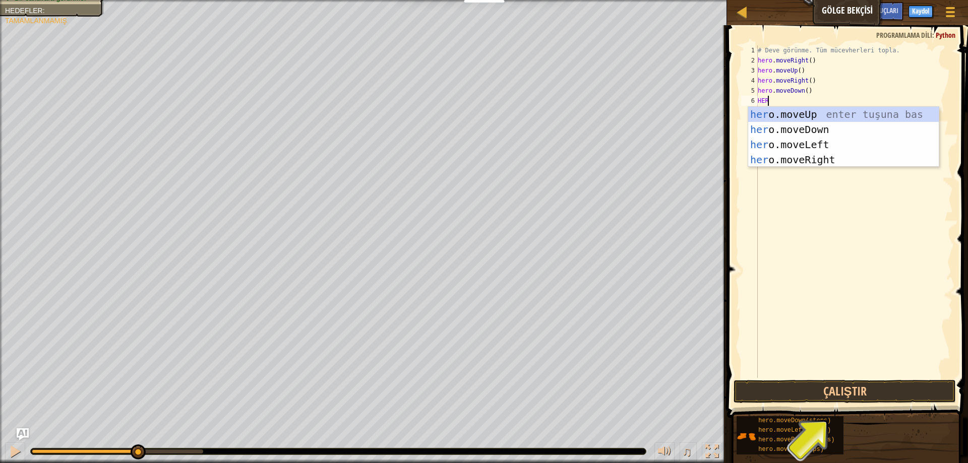
type textarea "HERO"
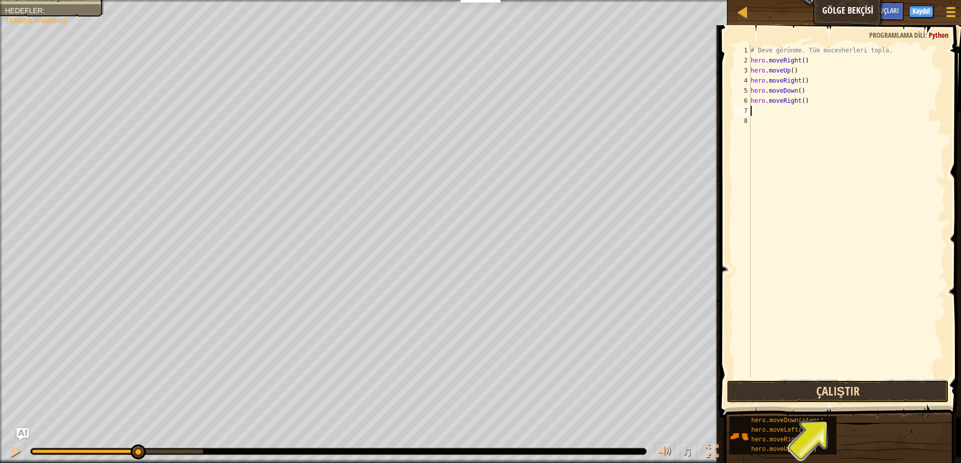
click at [807, 384] on button "Çalıştır" at bounding box center [837, 391] width 222 height 23
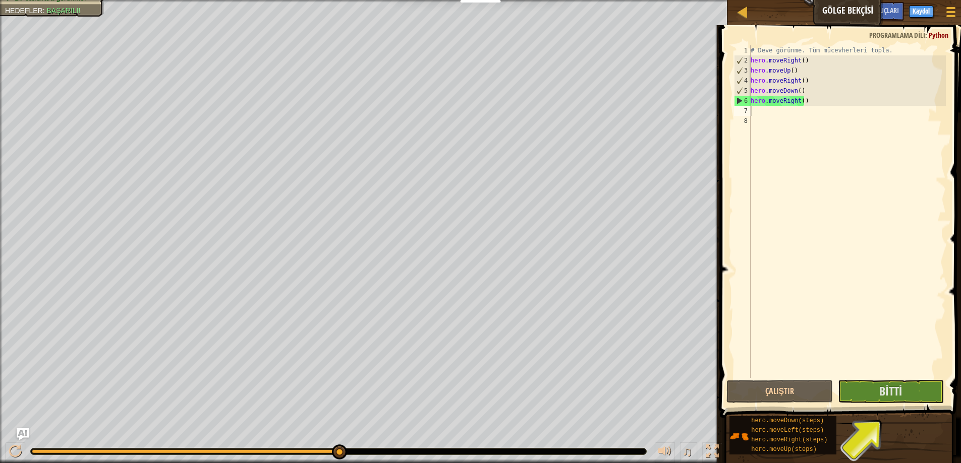
click at [774, 211] on div "# Deve görünme. Tüm mücevherleri topla. hero . moveRight ( ) hero . moveUp ( ) …" at bounding box center [846, 221] width 197 height 353
click at [882, 390] on span "Bitti" at bounding box center [890, 391] width 23 height 16
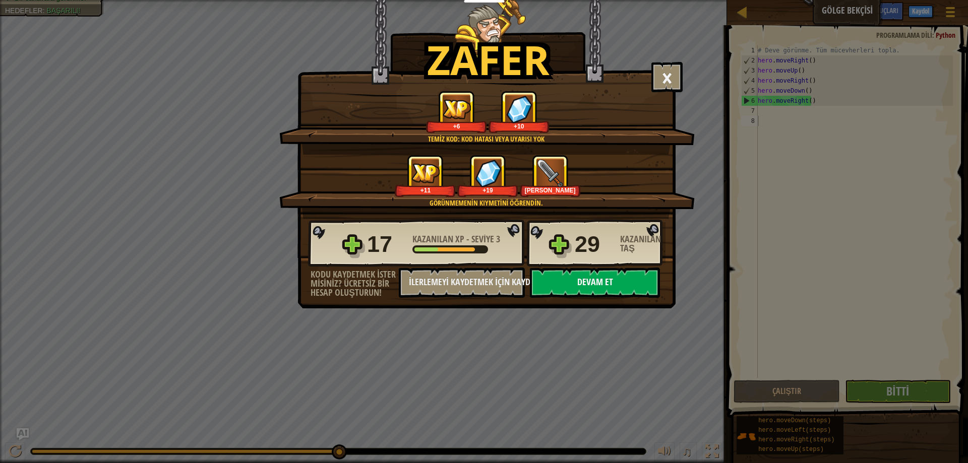
click at [643, 288] on button "Devam et" at bounding box center [595, 283] width 130 height 30
select select "tr"
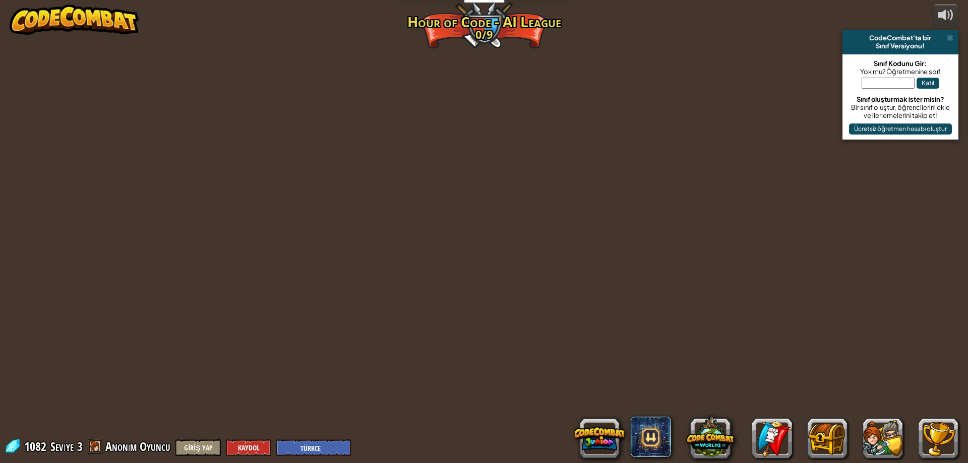
select select "tr"
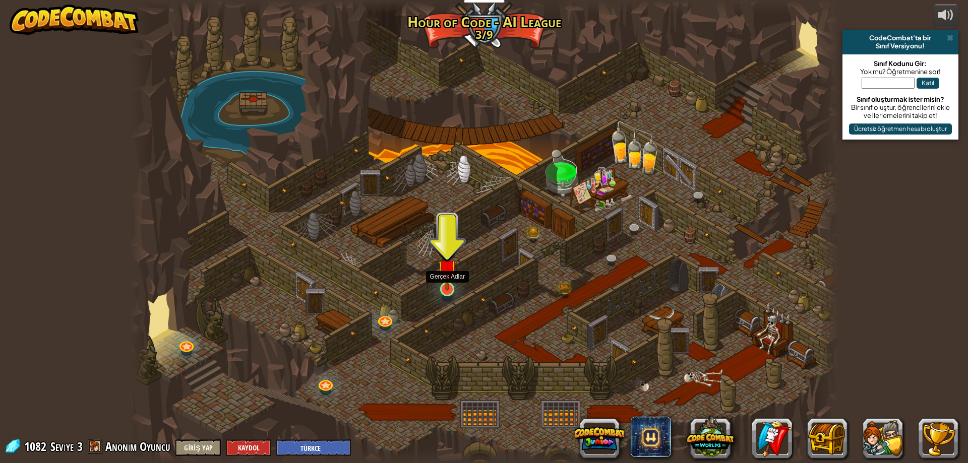
click at [454, 288] on img at bounding box center [447, 269] width 19 height 43
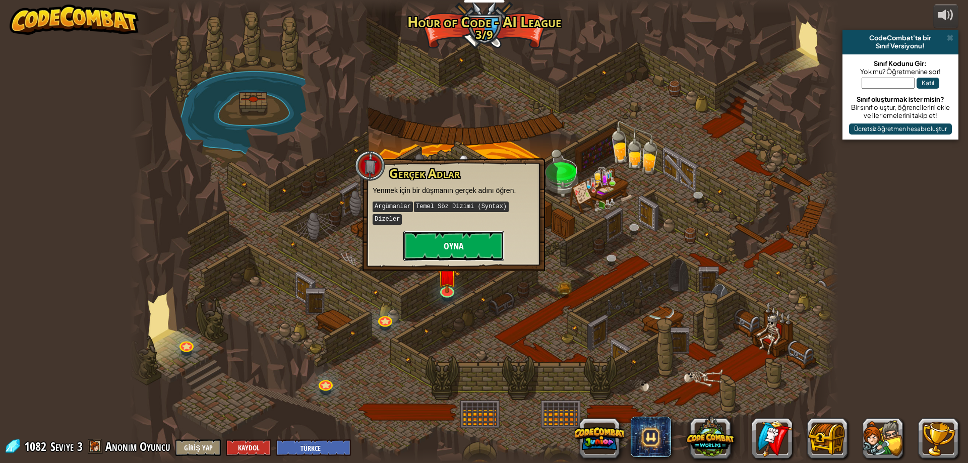
click at [453, 238] on button "Oyna" at bounding box center [453, 246] width 101 height 30
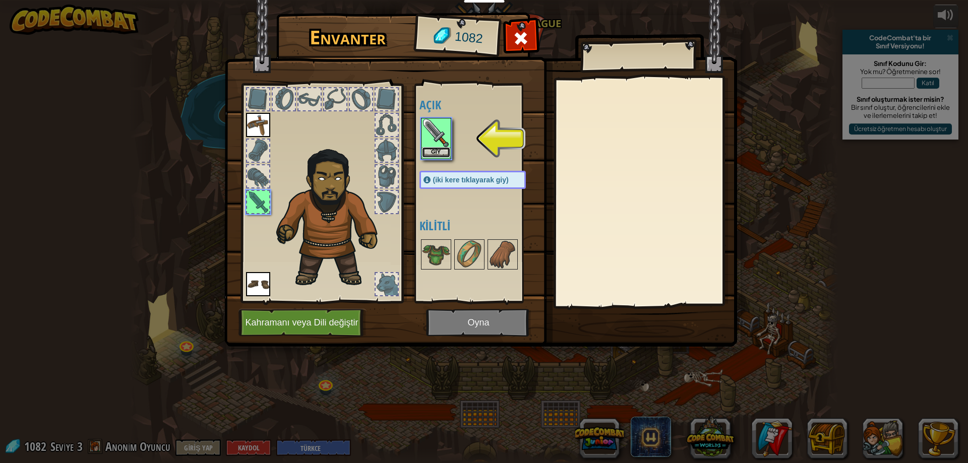
click at [438, 155] on button "Giy" at bounding box center [436, 152] width 28 height 11
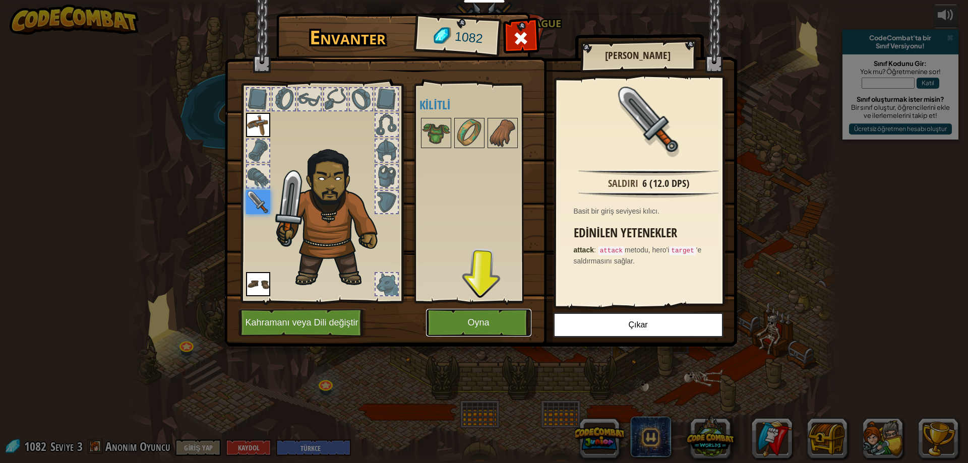
click at [477, 325] on button "Oyna" at bounding box center [478, 323] width 105 height 28
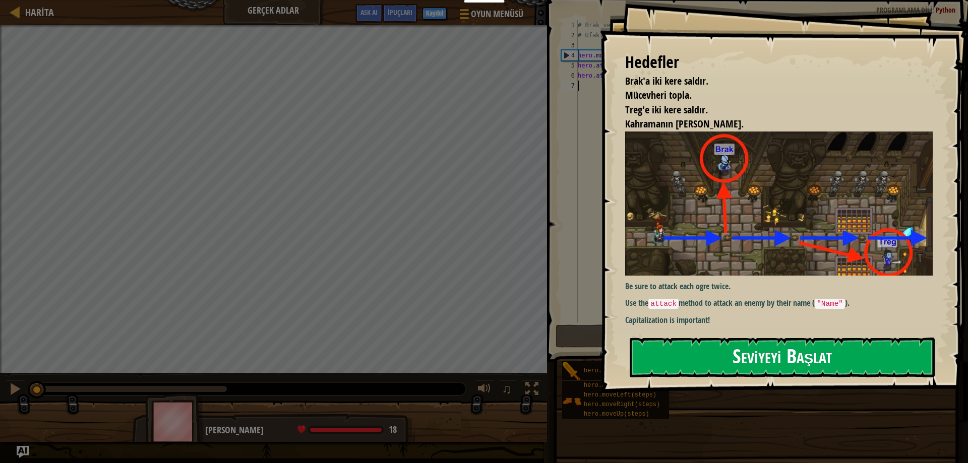
click at [793, 352] on button "Seviyeyi Başlat" at bounding box center [782, 358] width 305 height 40
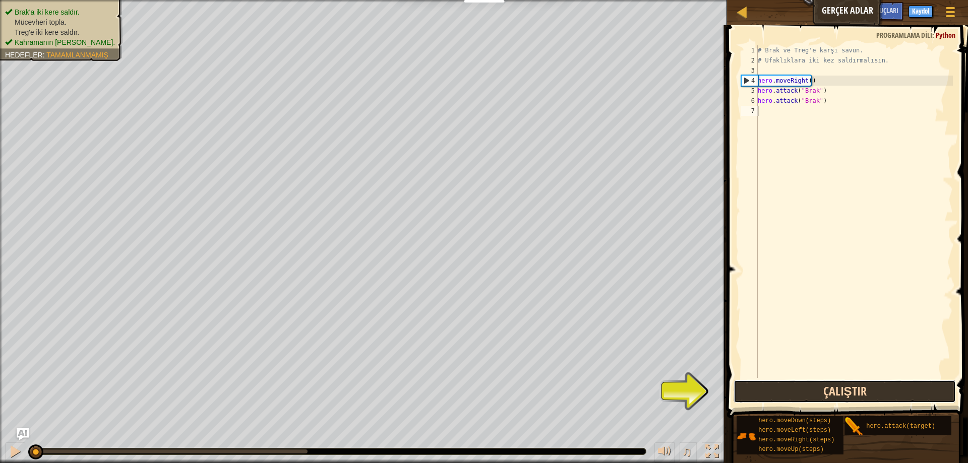
click at [810, 395] on button "Çalıştır" at bounding box center [845, 391] width 222 height 23
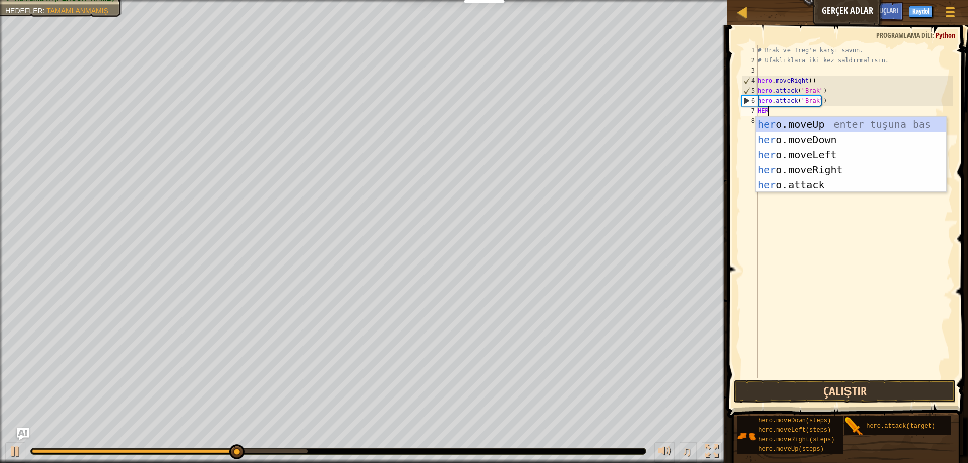
scroll to position [5, 1]
type textarea "HEROR"
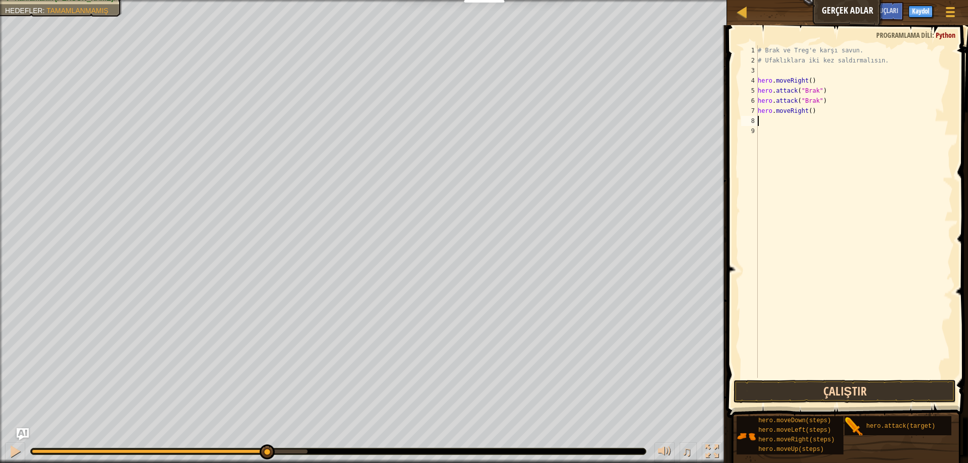
scroll to position [5, 0]
type textarea "G"
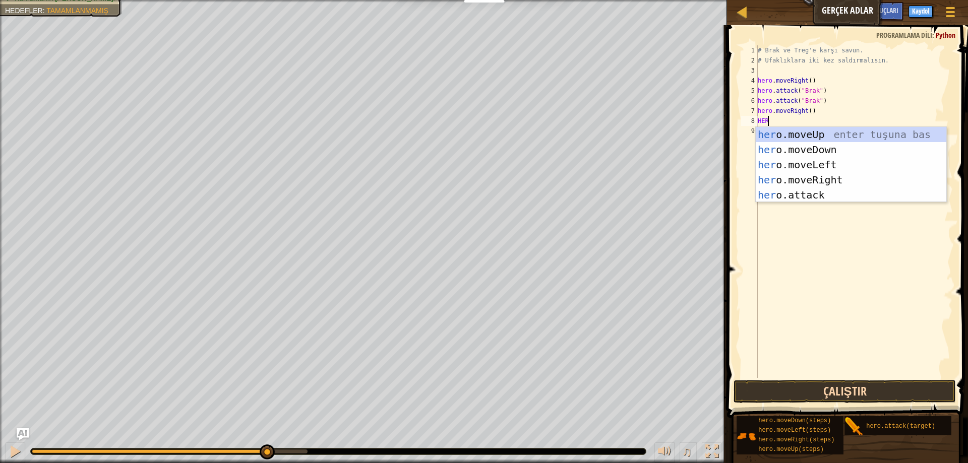
scroll to position [5, 1]
type textarea "HEROR"
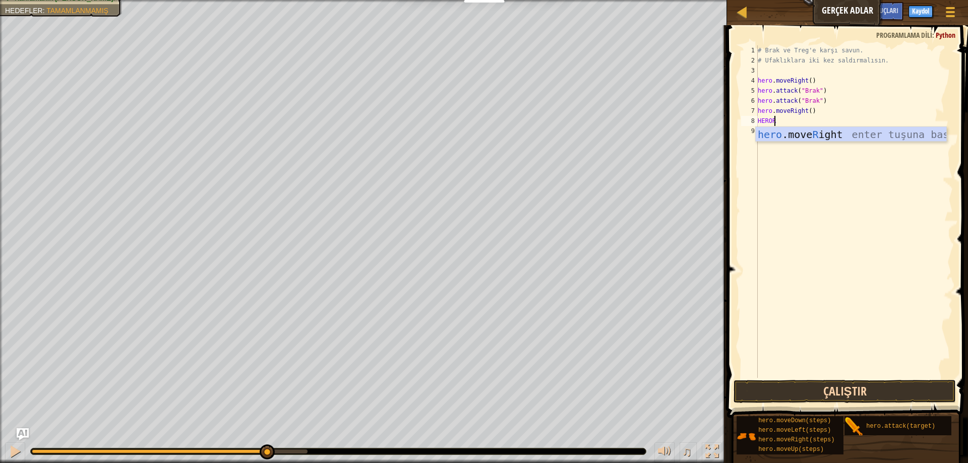
scroll to position [5, 0]
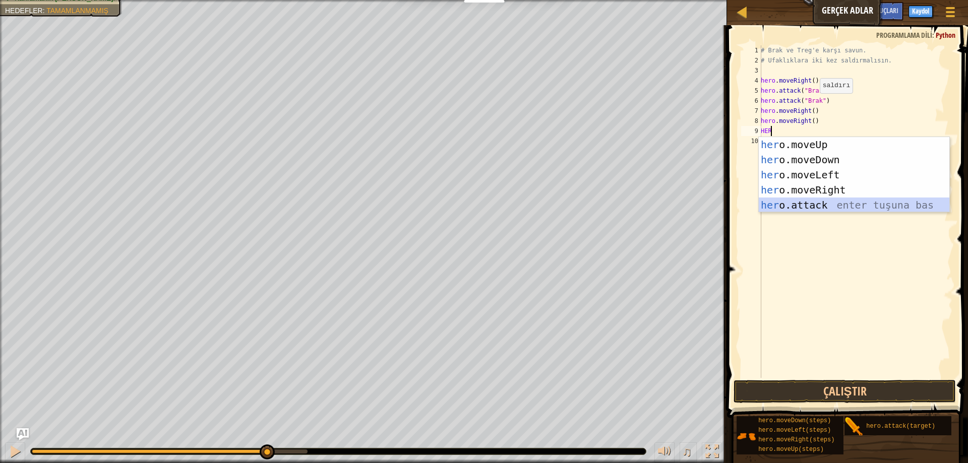
click at [833, 202] on div "her o.moveUp enter tuşuna bas her o.moveDown enter tuşuna bas her o.moveLeft en…" at bounding box center [854, 190] width 191 height 106
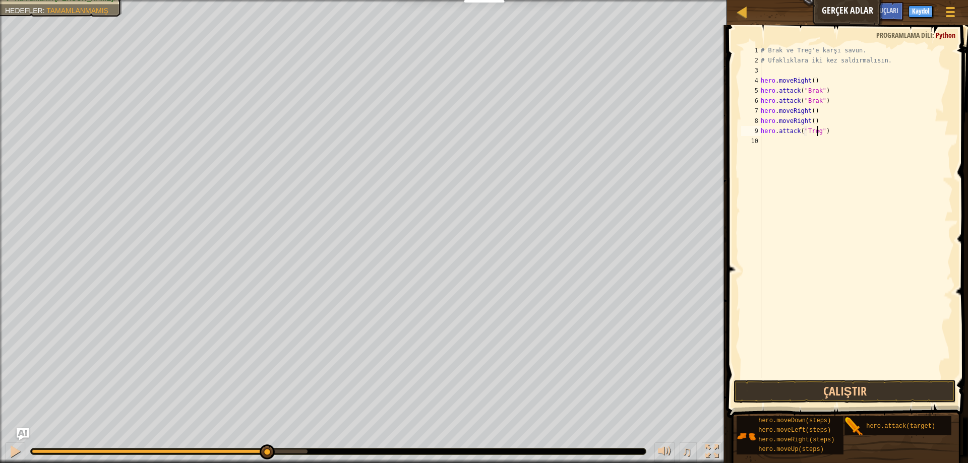
scroll to position [5, 5]
drag, startPoint x: 846, startPoint y: 125, endPoint x: 822, endPoint y: 139, distance: 27.3
click at [822, 139] on div "# Brak ve Treg'e karşı savun. # Ufaklıklara iki kez saldırmalısın. hero . moveR…" at bounding box center [856, 221] width 194 height 353
click at [822, 130] on div "# Brak ve Treg'e karşı savun. # Ufaklıklara iki kez saldırmalısın. hero . moveR…" at bounding box center [856, 211] width 194 height 333
type textarea "hero.attack("Treg")"
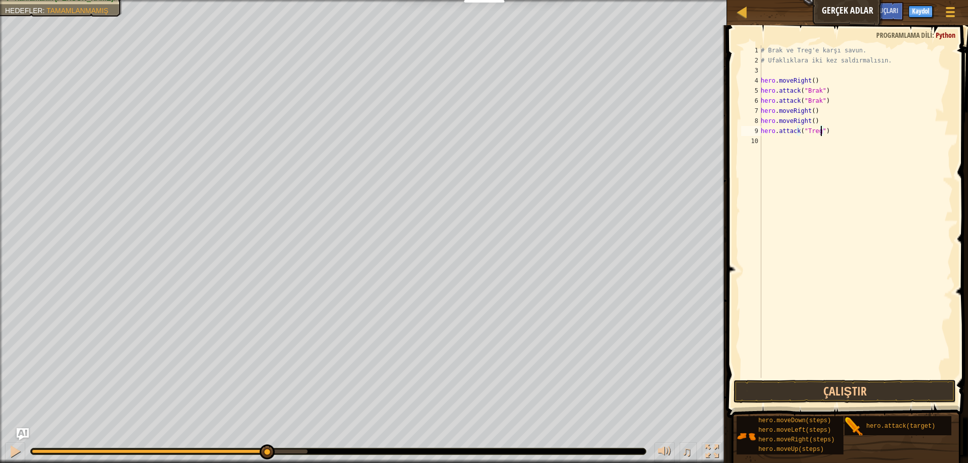
click at [825, 129] on div "# Brak ve Treg'e karşı savun. # Ufaklıklara iki kez saldırmalısın. hero . moveR…" at bounding box center [856, 221] width 194 height 353
drag, startPoint x: 825, startPoint y: 129, endPoint x: 760, endPoint y: 133, distance: 64.7
click at [760, 133] on div "hero.attack("Treg") 1 2 3 4 5 6 7 8 9 10 # Brak ve Treg'e karşı savun. # Ufaklı…" at bounding box center [846, 211] width 214 height 333
click at [781, 141] on div "# Brak ve Treg'e karşı savun. # Ufaklıklara iki kez saldırmalısın. hero . moveR…" at bounding box center [856, 221] width 194 height 353
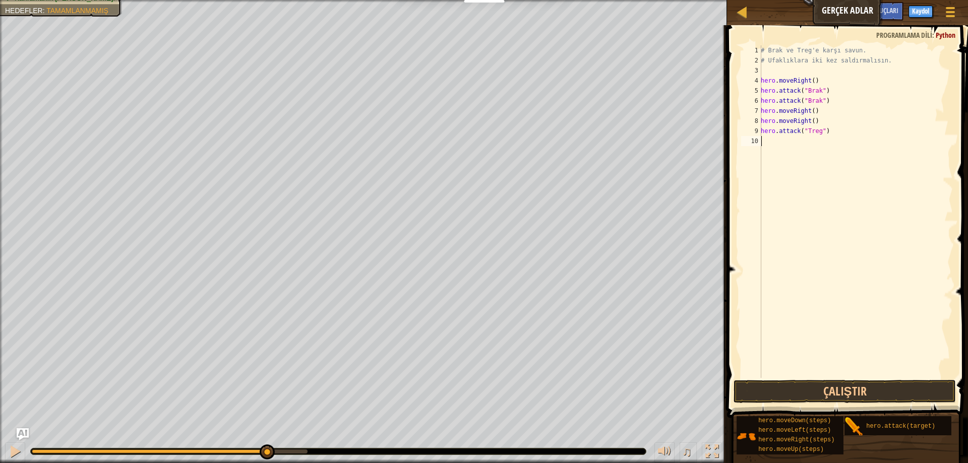
paste textarea "hero.attack("Treg")"
type textarea "hero.attack("Treg")"
click at [834, 231] on div "# Brak ve Treg'e karşı savun. # Ufaklıklara iki kez saldırmalısın. hero . moveR…" at bounding box center [856, 221] width 194 height 353
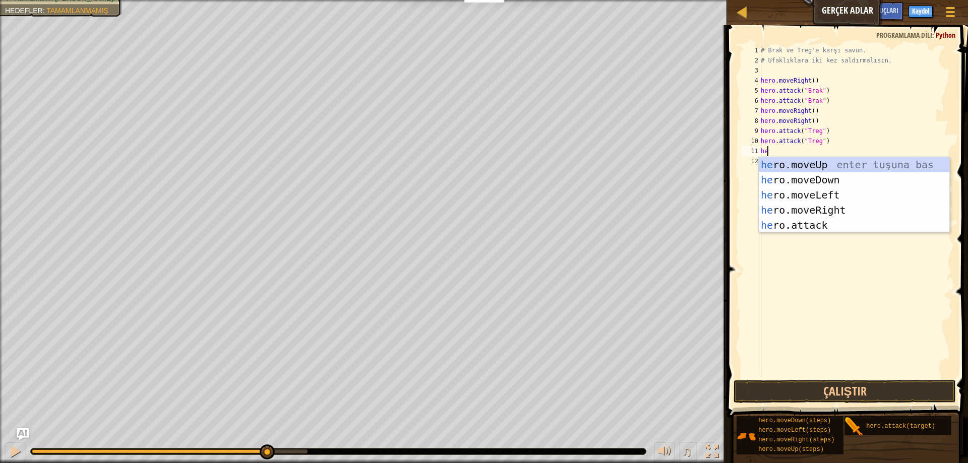
type textarea "hero"
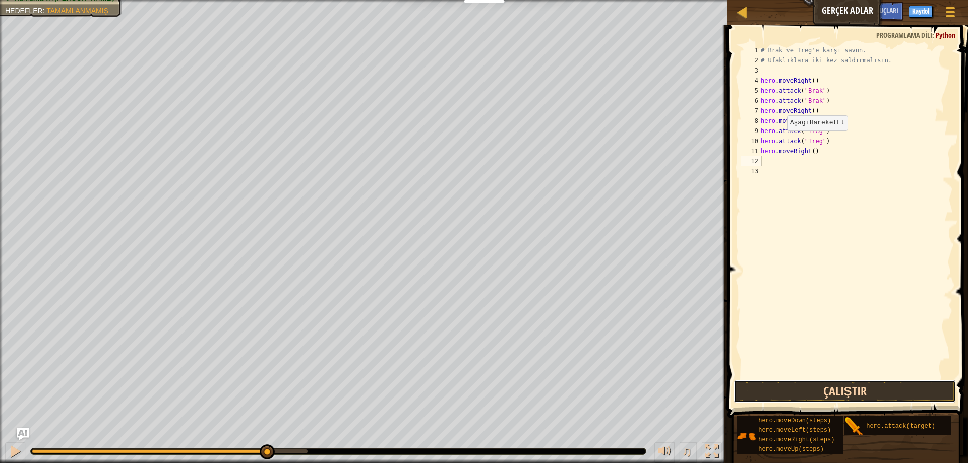
click at [895, 392] on button "Çalıştır" at bounding box center [845, 391] width 222 height 23
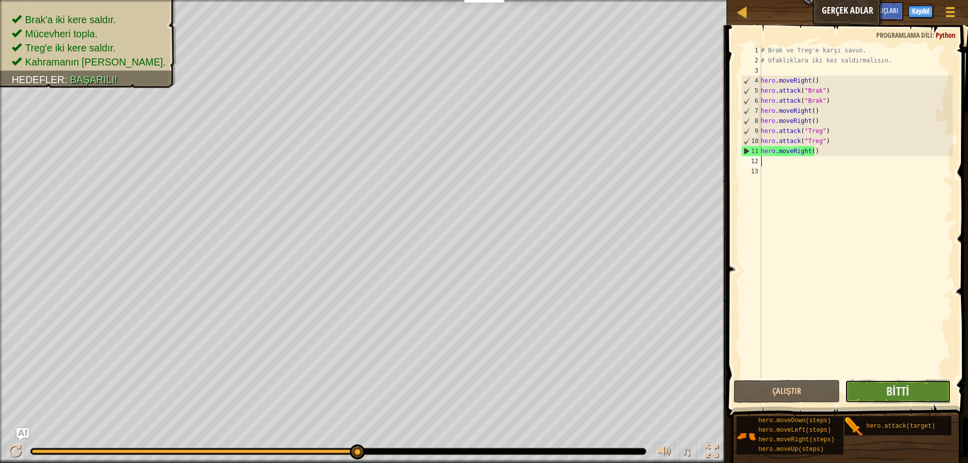
click at [923, 396] on button "Bitti" at bounding box center [898, 391] width 106 height 23
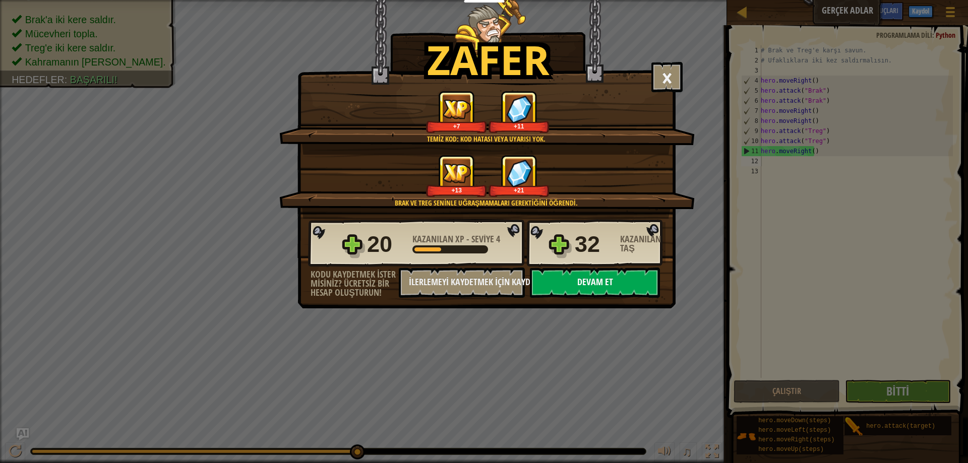
click at [610, 273] on button "Devam et" at bounding box center [595, 283] width 130 height 30
select select "tr"
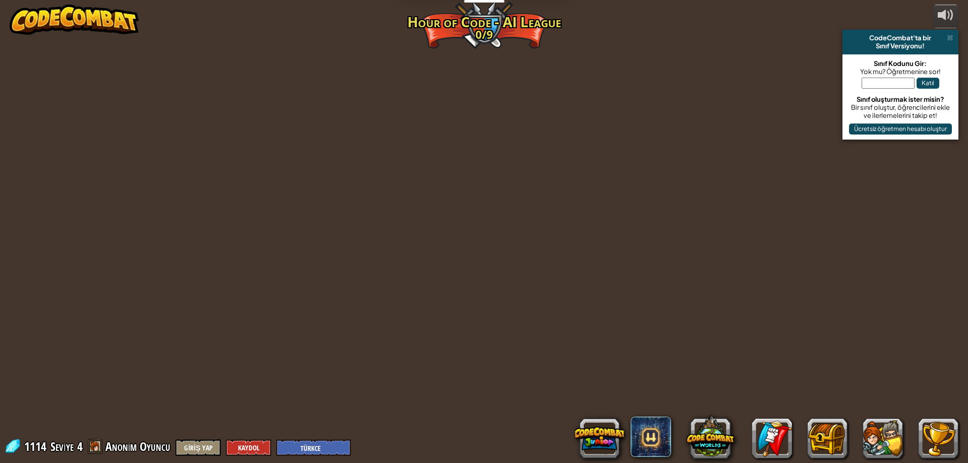
select select "tr"
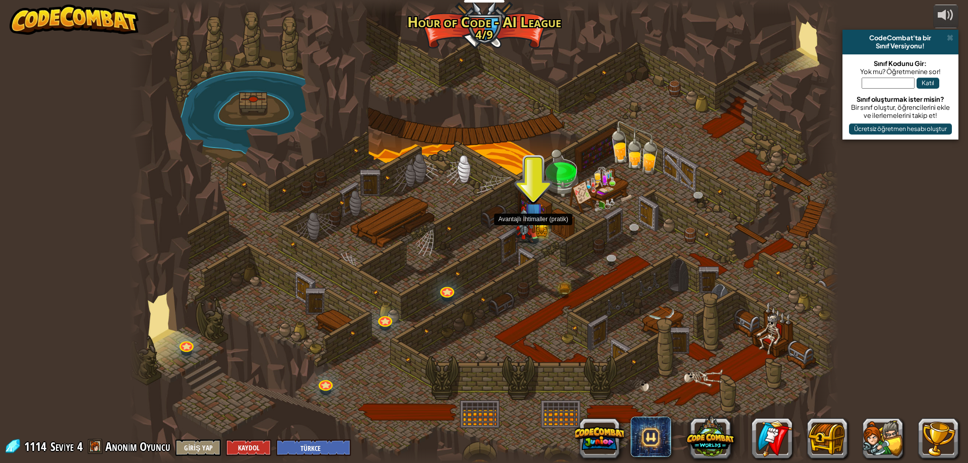
click at [530, 217] on img at bounding box center [524, 224] width 19 height 37
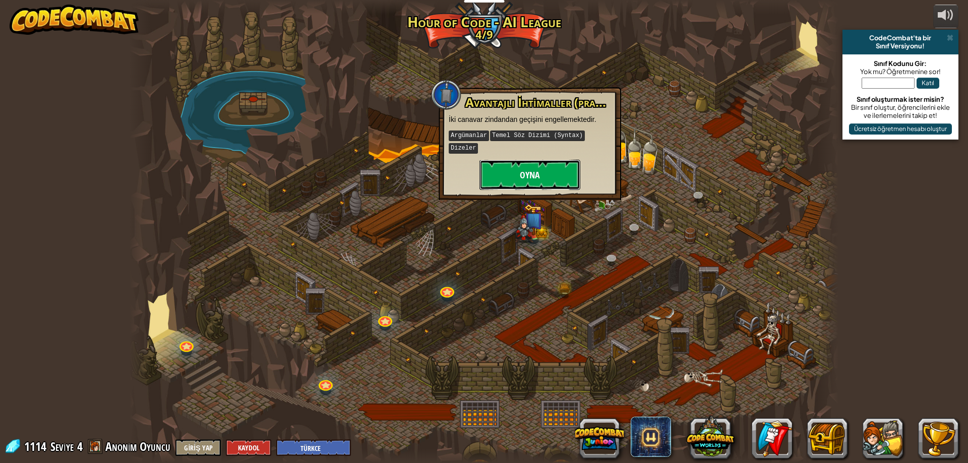
click at [531, 160] on button "Oyna" at bounding box center [529, 175] width 101 height 30
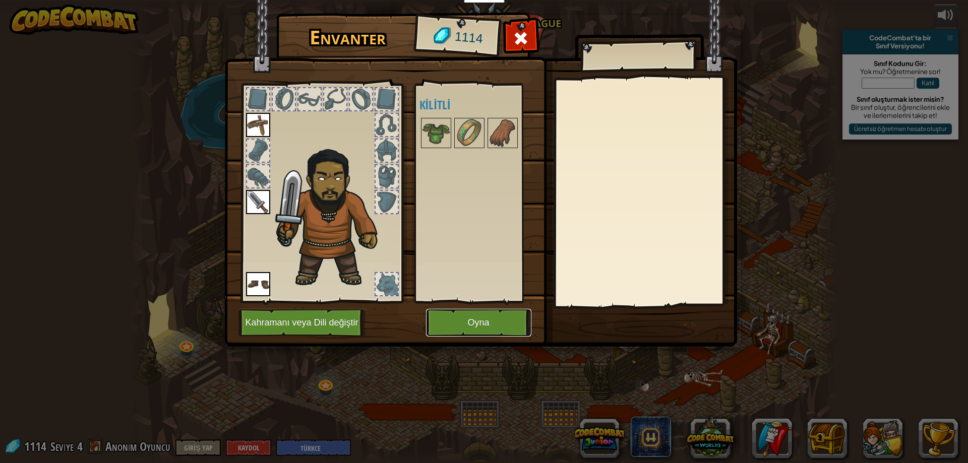
click at [477, 311] on button "Oyna" at bounding box center [478, 323] width 105 height 28
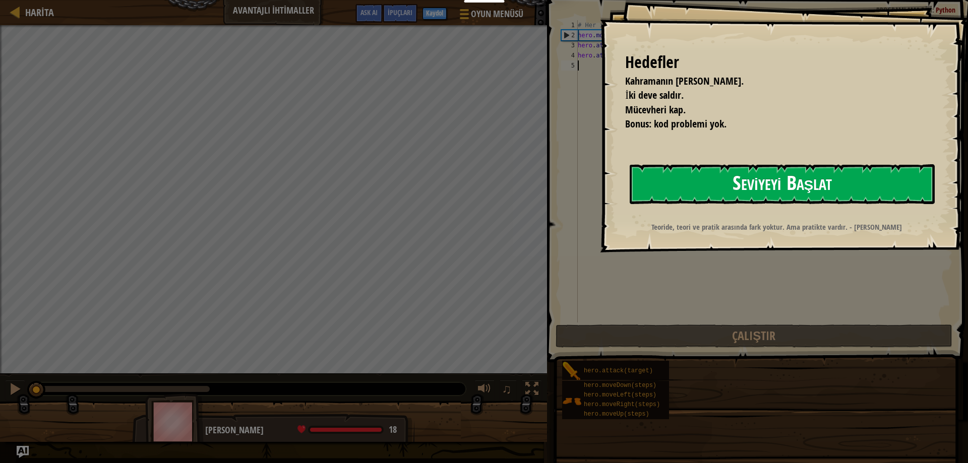
click at [858, 182] on button "Seviyeyi Başlat" at bounding box center [782, 184] width 305 height 40
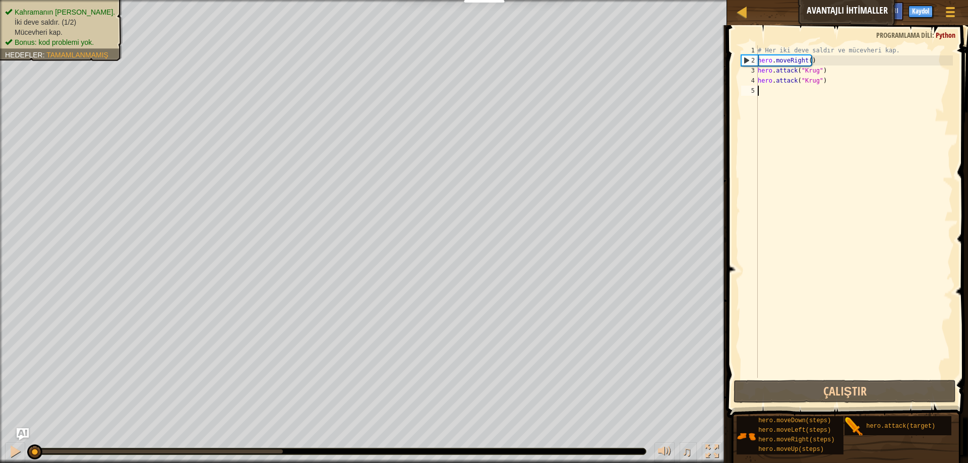
scroll to position [5, 0]
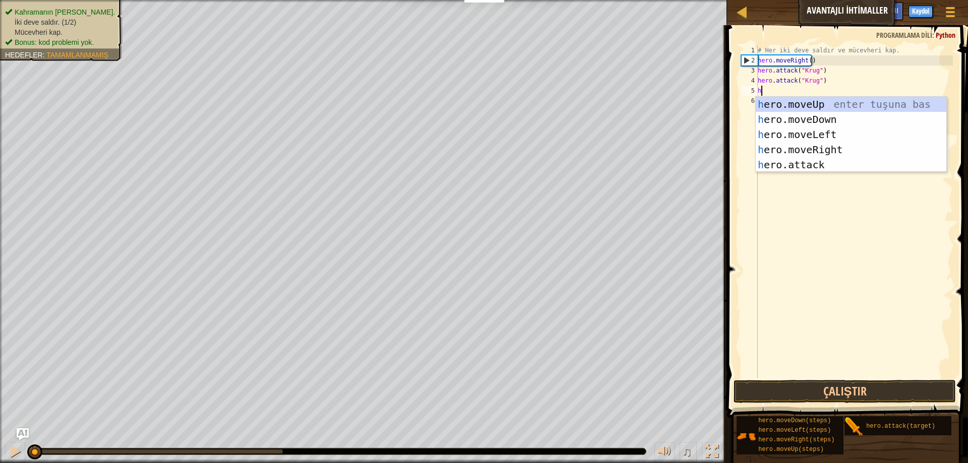
type textarea "hh"
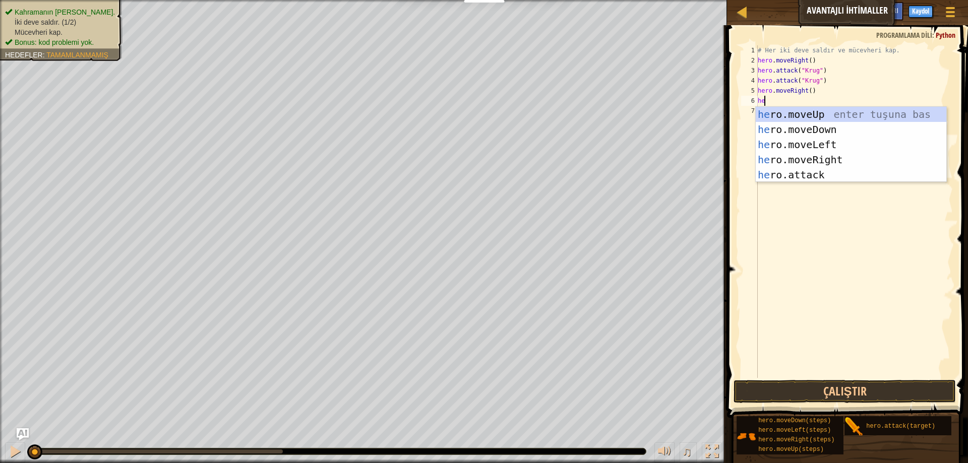
type textarea "her"
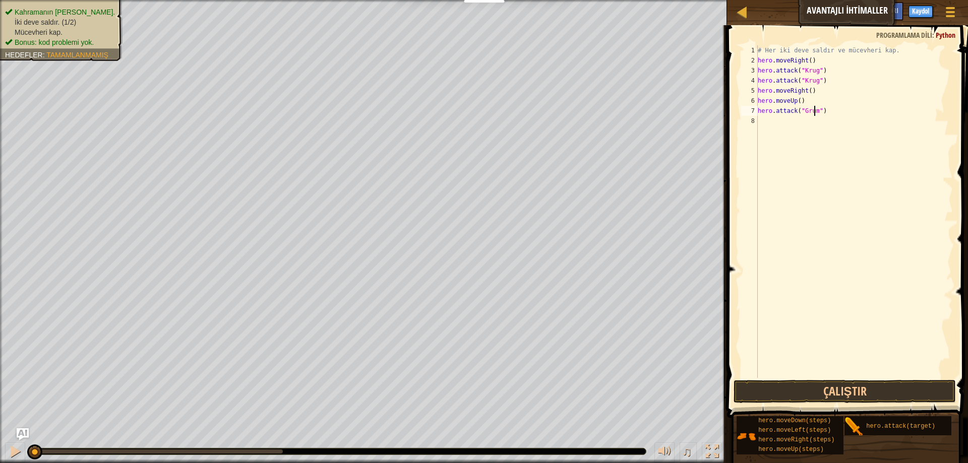
scroll to position [5, 5]
type textarea "hero.attack("Grump")"
type textarea "g"
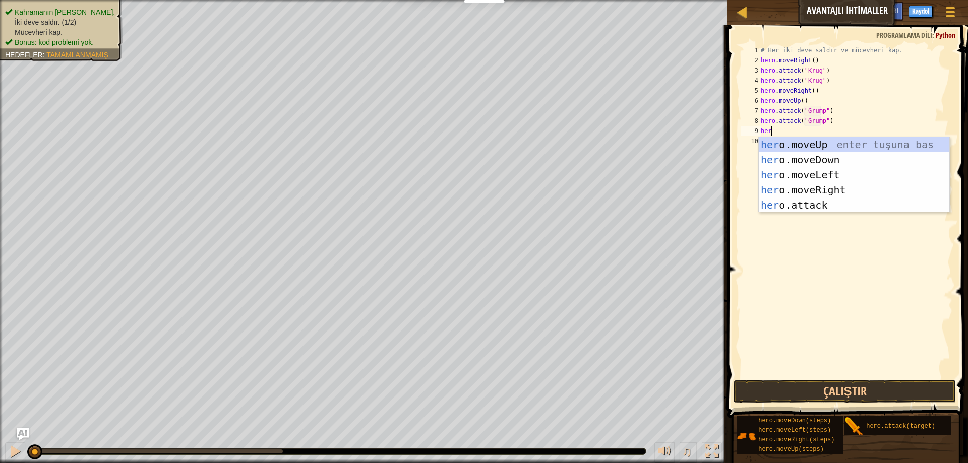
type textarea "hero"
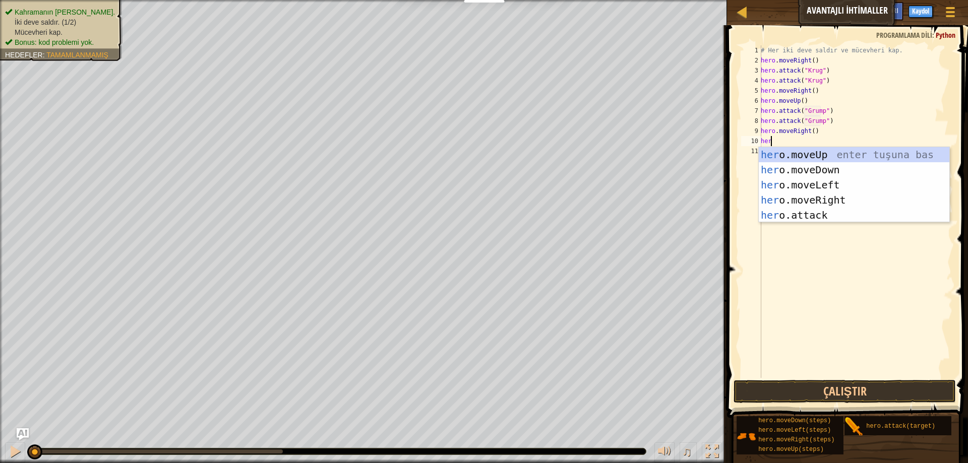
type textarea "hero"
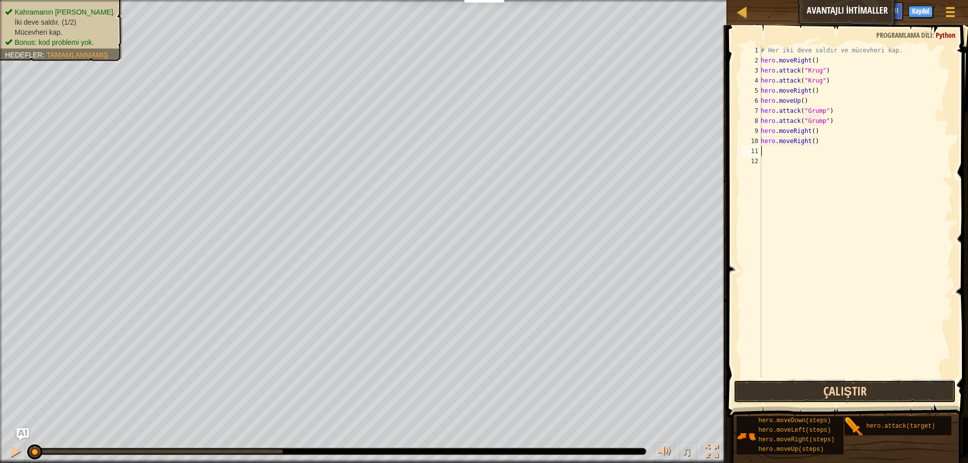
click at [755, 402] on button "Çalıştır" at bounding box center [845, 391] width 222 height 23
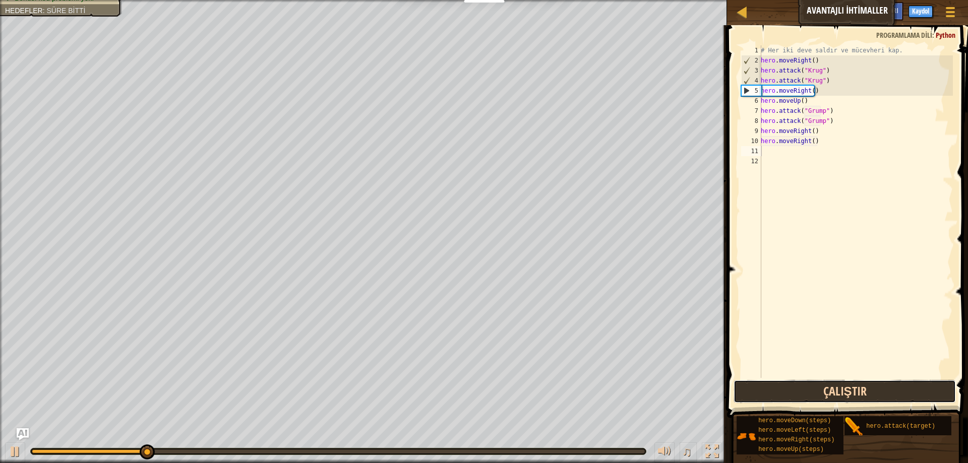
click at [756, 387] on button "Çalıştır" at bounding box center [845, 391] width 222 height 23
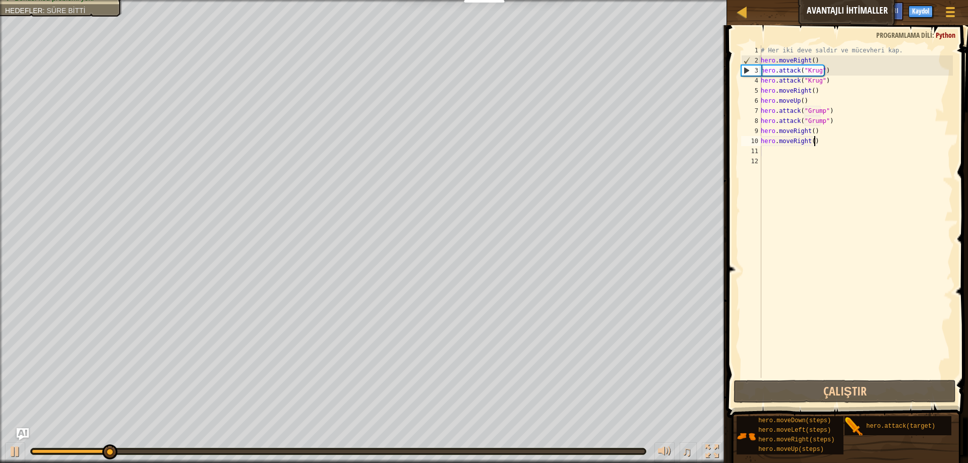
click at [832, 136] on div "# Her iki deve saldır ve mücevheri kap. hero . moveRight ( ) hero . attack ( "[…" at bounding box center [856, 221] width 194 height 353
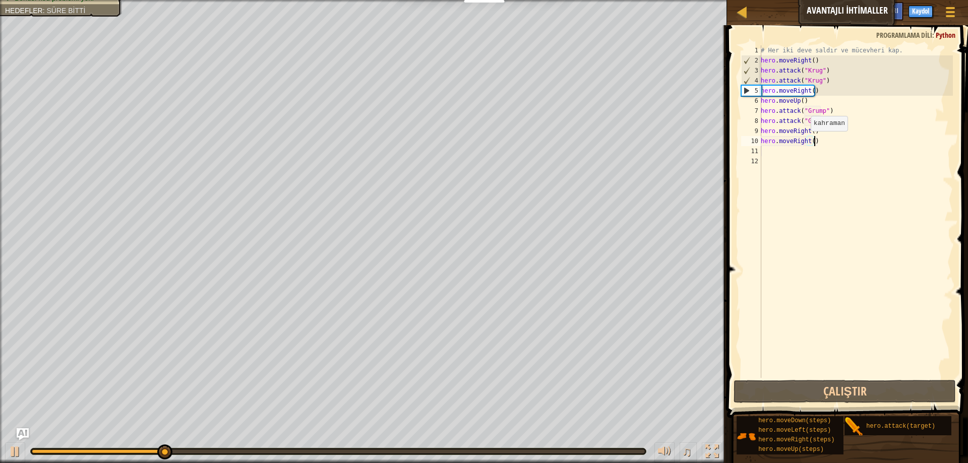
click at [804, 141] on div "# Her iki deve saldır ve mücevheri kap. hero . moveRight ( ) hero . attack ( "[…" at bounding box center [856, 221] width 194 height 353
click at [805, 141] on div "# Her iki deve saldır ve mücevheri kap. hero . moveRight ( ) hero . attack ( "[…" at bounding box center [856, 221] width 194 height 353
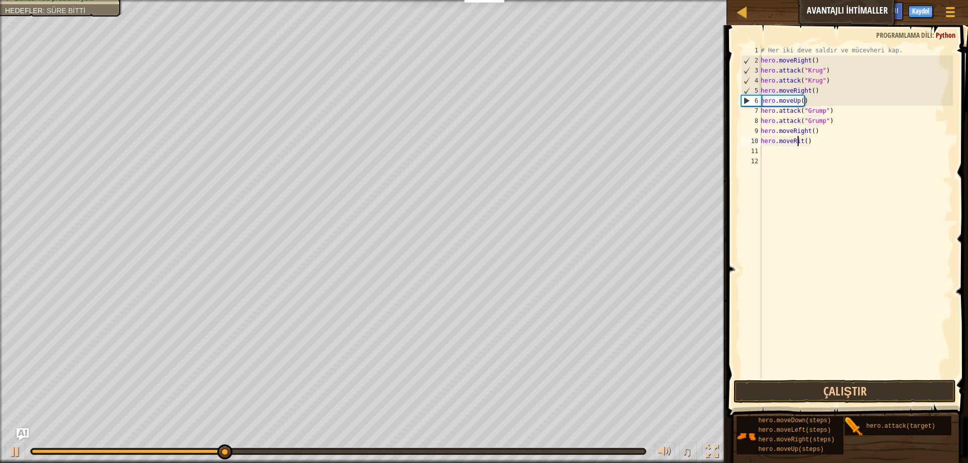
click at [821, 131] on div "# Her iki deve saldır ve mücevheri kap. hero . moveRight ( ) hero . attack ( "[…" at bounding box center [856, 221] width 194 height 353
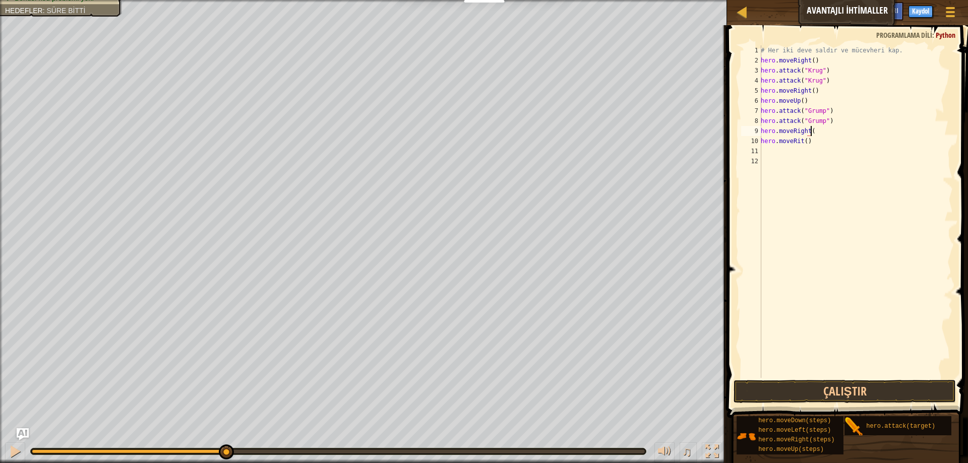
click at [819, 143] on div "# Her iki deve saldır ve mücevheri kap. hero . moveRight ( ) hero . attack ( "[…" at bounding box center [856, 221] width 194 height 353
type textarea "h"
click at [805, 100] on div "# Her iki deve saldır ve mücevheri kap. hero . moveRight ( ) hero . attack ( "[…" at bounding box center [856, 221] width 194 height 353
type textarea "hero.moveUp()"
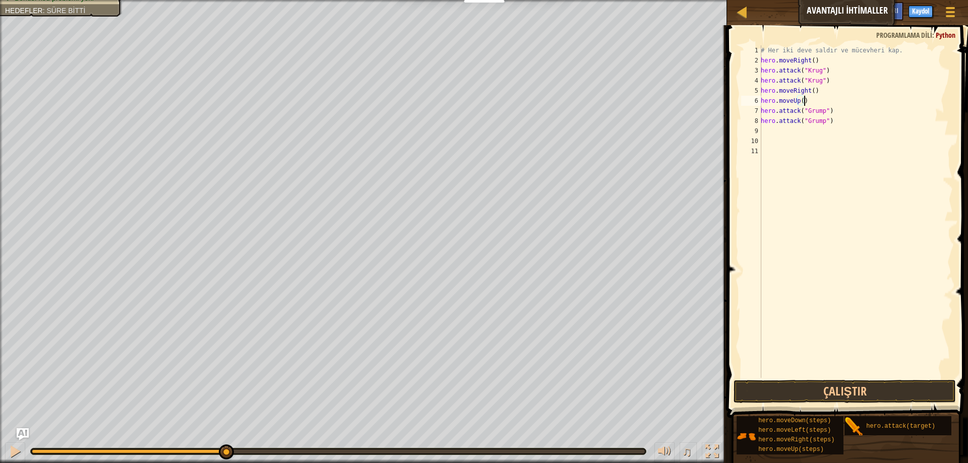
click at [810, 97] on div "# Her iki deve saldır ve mücevheri kap. hero . moveRight ( ) hero . attack ( "[…" at bounding box center [856, 221] width 194 height 353
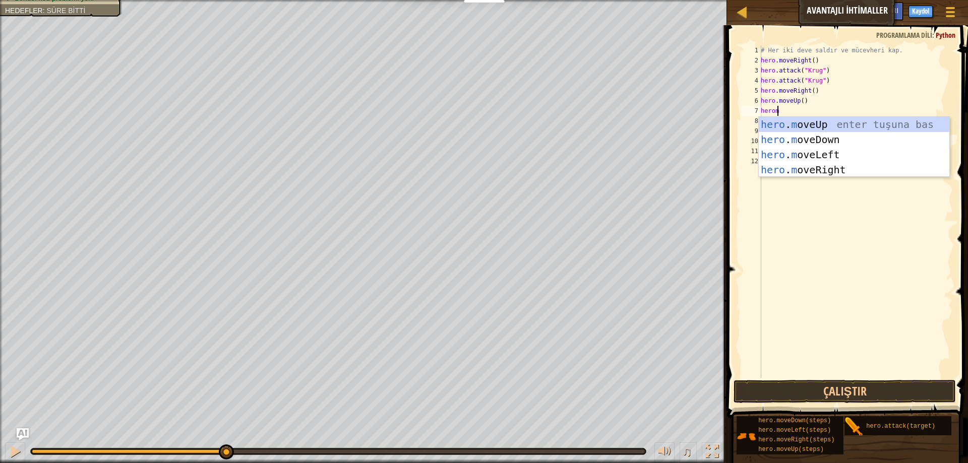
type textarea "heromo"
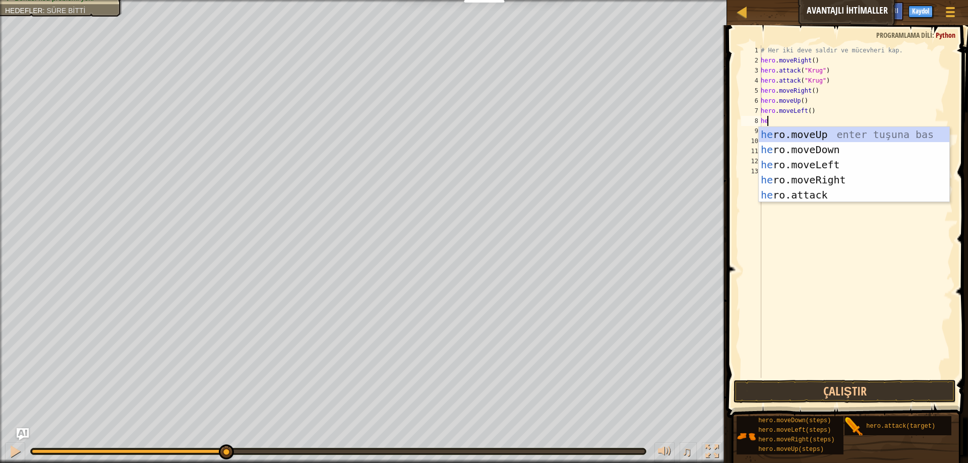
type textarea "h"
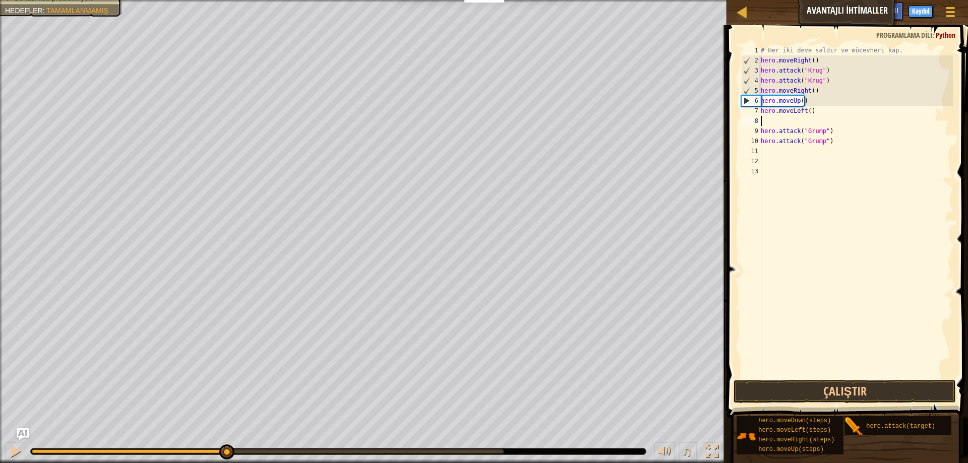
click at [789, 162] on div "# Her iki deve saldır ve mücevheri kap. hero . moveRight ( ) hero . attack ( "[…" at bounding box center [856, 221] width 194 height 353
click at [779, 124] on div "# Her iki deve saldır ve mücevheri kap. hero . moveRight ( ) hero . attack ( "[…" at bounding box center [856, 221] width 194 height 353
type textarea "hero.moveLeft()"
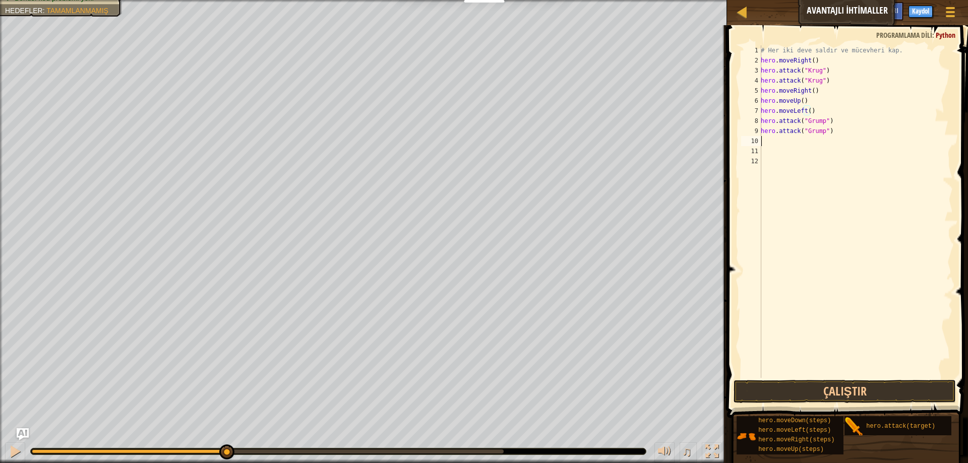
click at [790, 145] on div "# Her iki deve saldır ve mücevheri kap. hero . moveRight ( ) hero . attack ( "[…" at bounding box center [856, 221] width 194 height 353
type textarea "he"
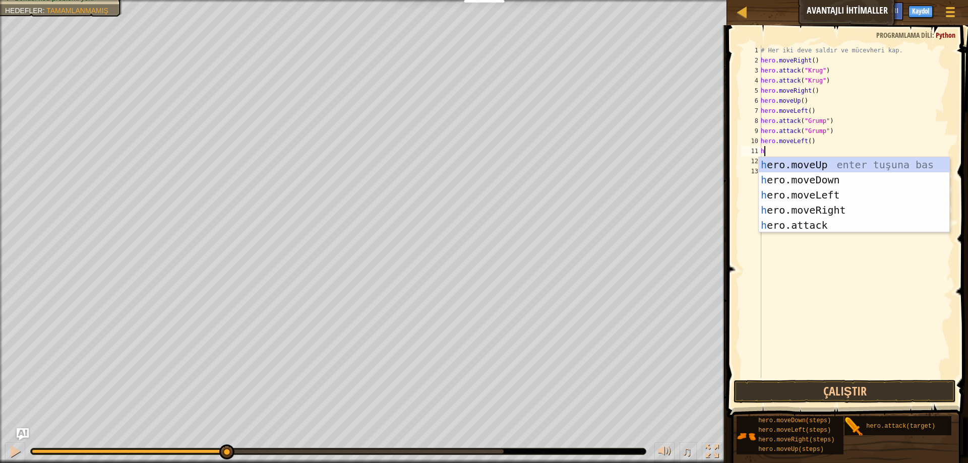
type textarea "her"
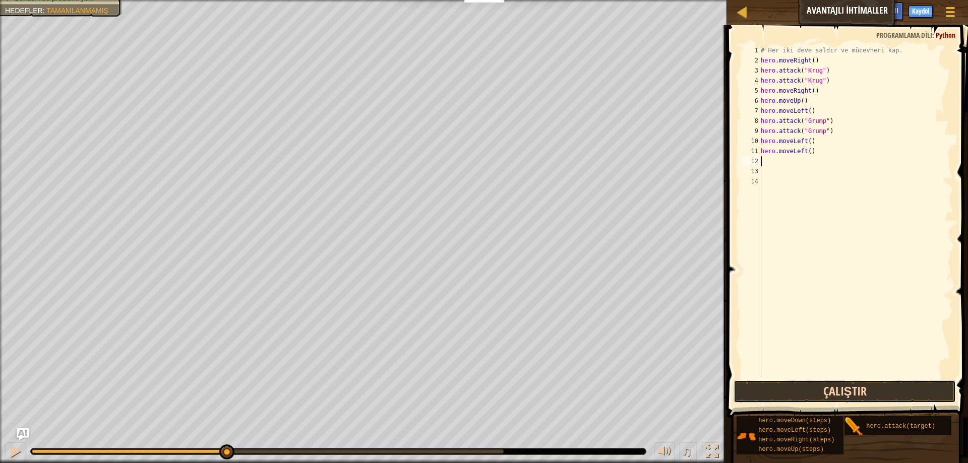
click at [867, 381] on button "Çalıştır" at bounding box center [845, 391] width 222 height 23
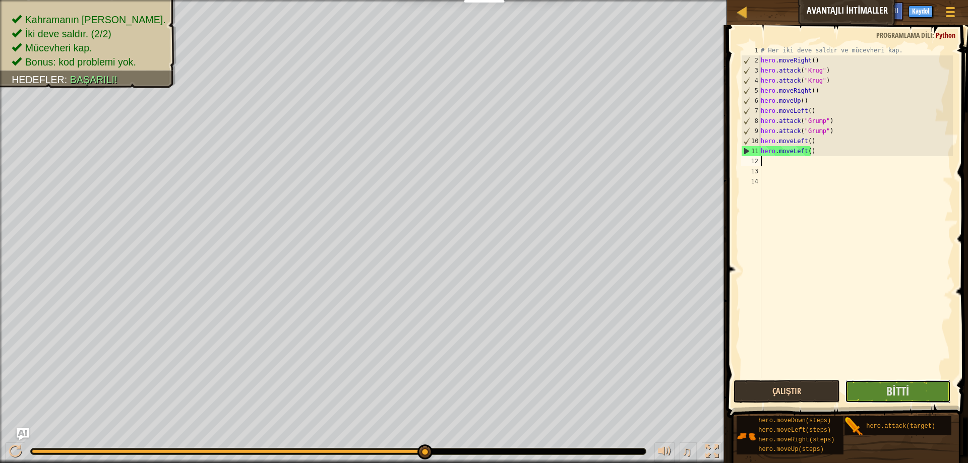
click at [867, 381] on button "Bitti" at bounding box center [898, 391] width 106 height 23
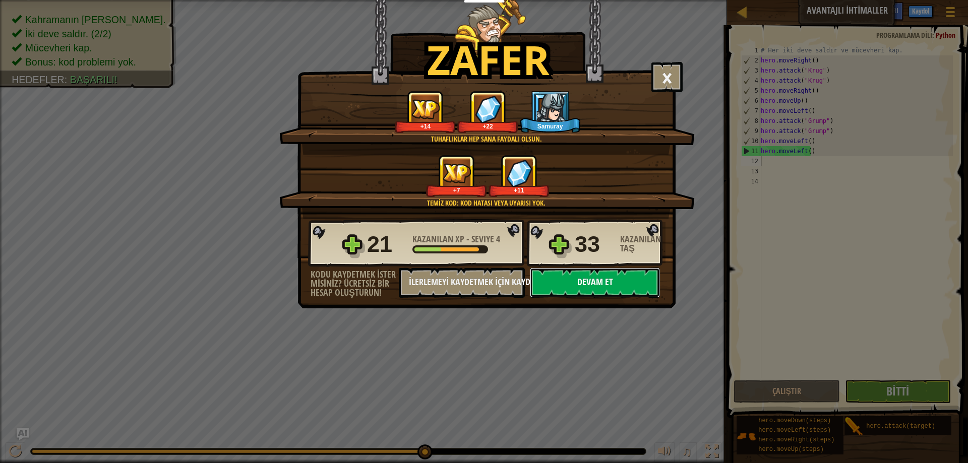
click at [615, 291] on button "Devam et" at bounding box center [595, 283] width 130 height 30
select select "tr"
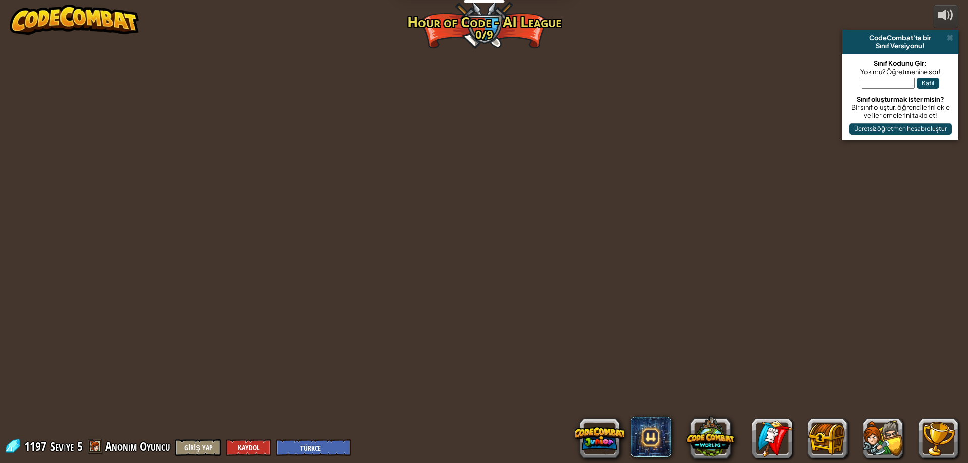
select select "tr"
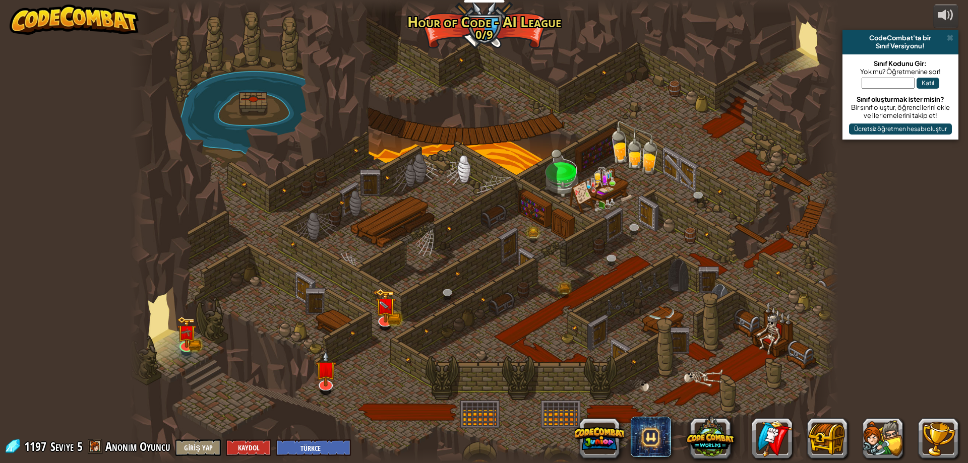
select select "tr"
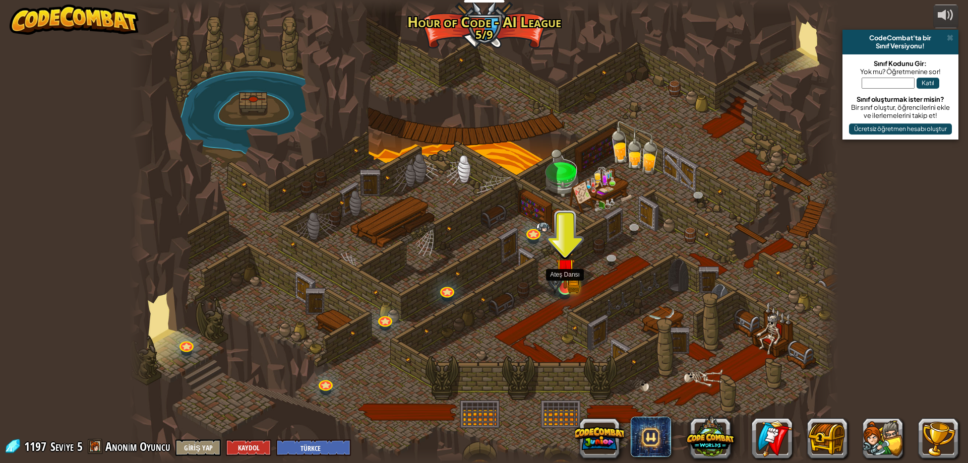
click at [562, 285] on img at bounding box center [555, 285] width 14 height 23
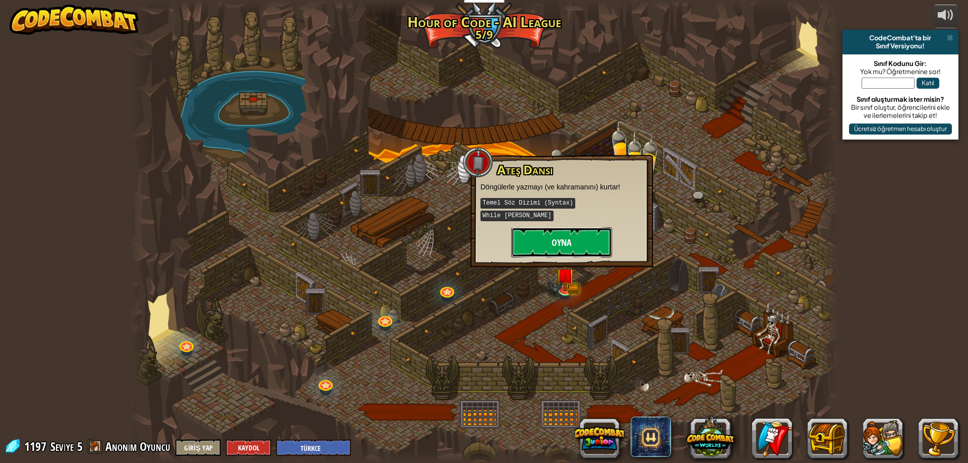
click at [552, 227] on button "Oyna" at bounding box center [561, 242] width 101 height 30
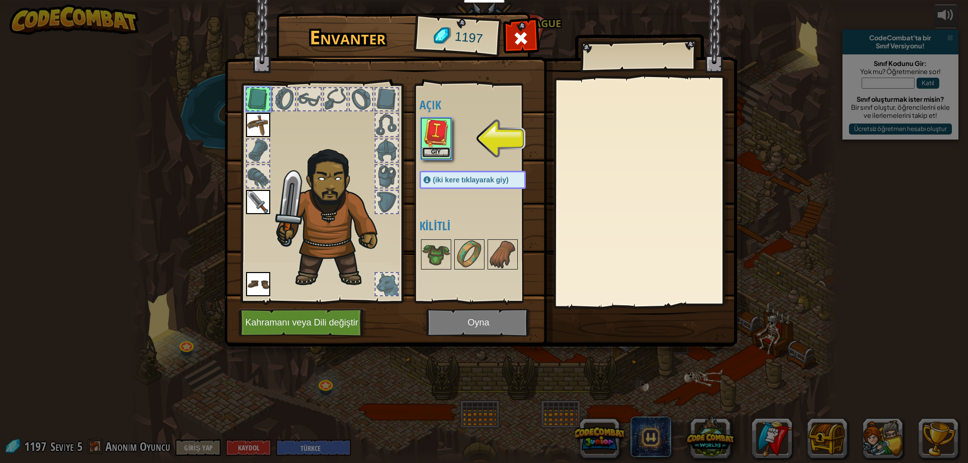
click at [443, 151] on button "Giy" at bounding box center [436, 152] width 28 height 11
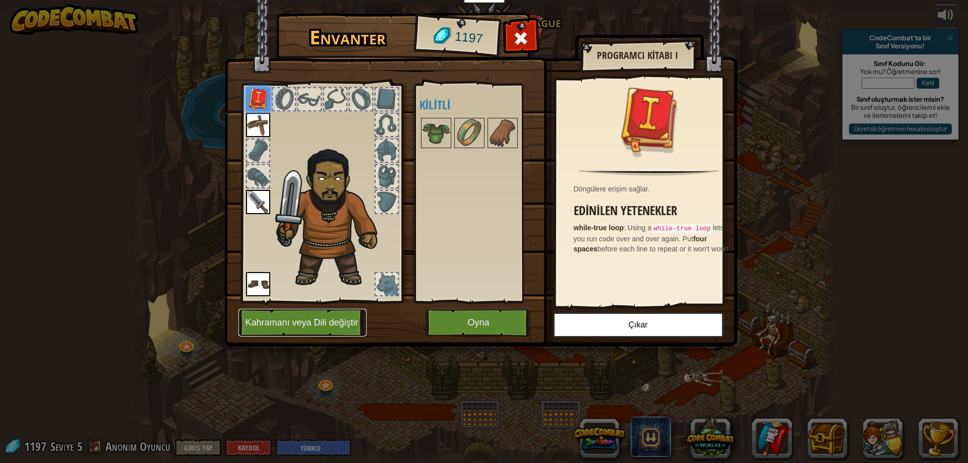
click at [335, 314] on button "Kahramanı veya Dili değiştir" at bounding box center [302, 323] width 128 height 28
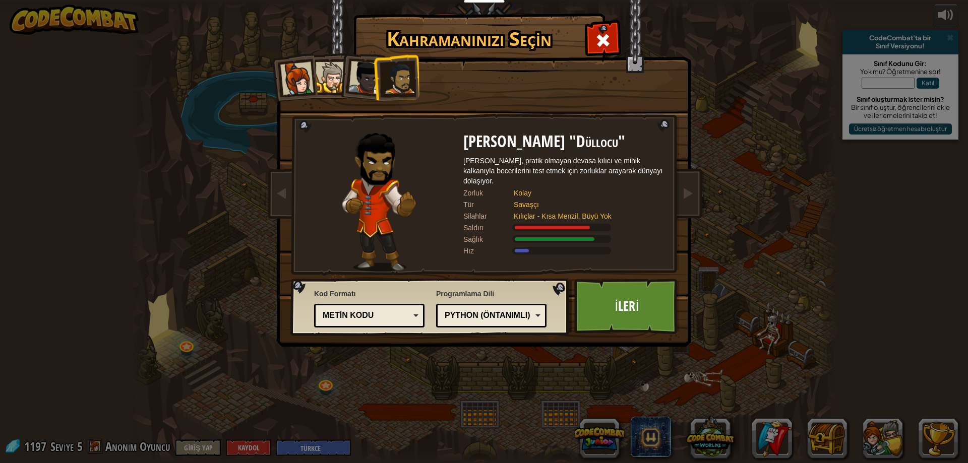
click at [345, 75] on li at bounding box center [361, 75] width 49 height 49
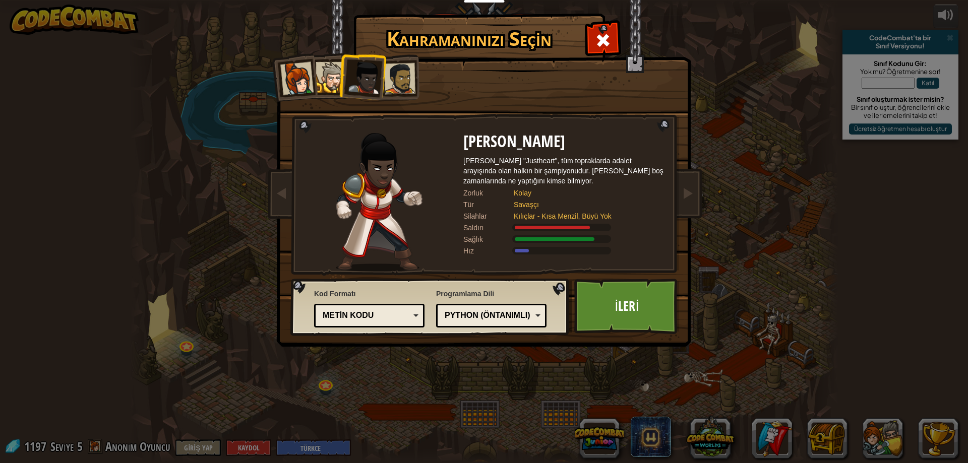
click at [336, 75] on div at bounding box center [331, 77] width 31 height 31
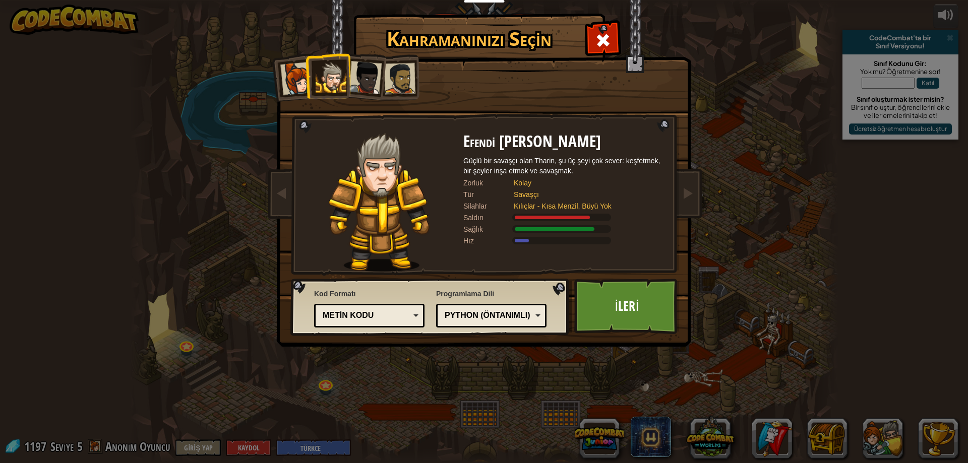
click at [303, 80] on div at bounding box center [296, 78] width 33 height 33
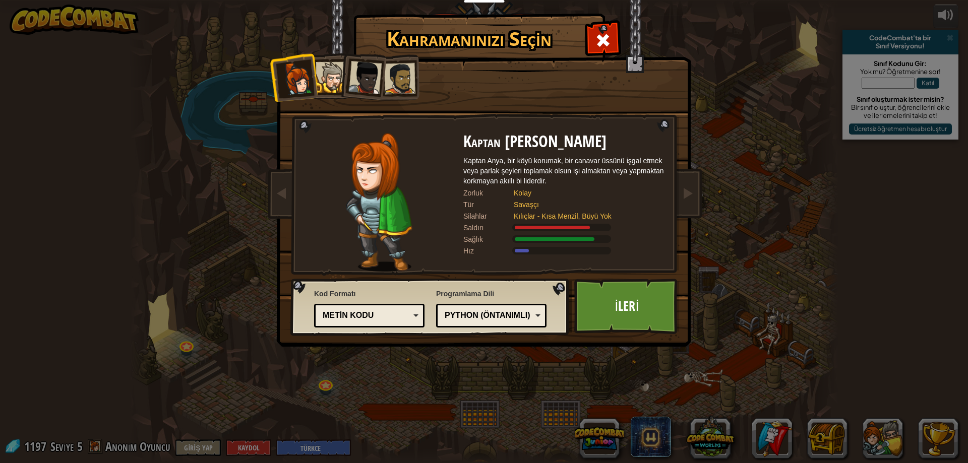
click at [329, 82] on div at bounding box center [331, 77] width 31 height 31
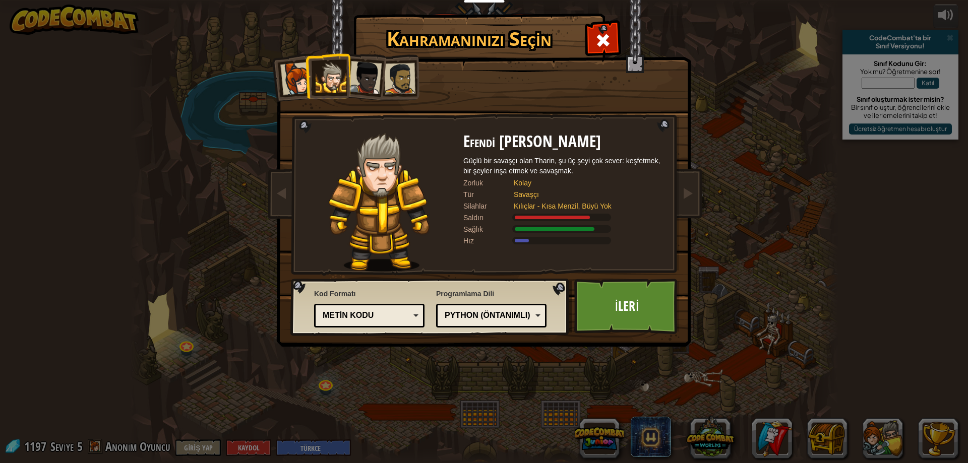
click at [401, 90] on div at bounding box center [399, 78] width 31 height 31
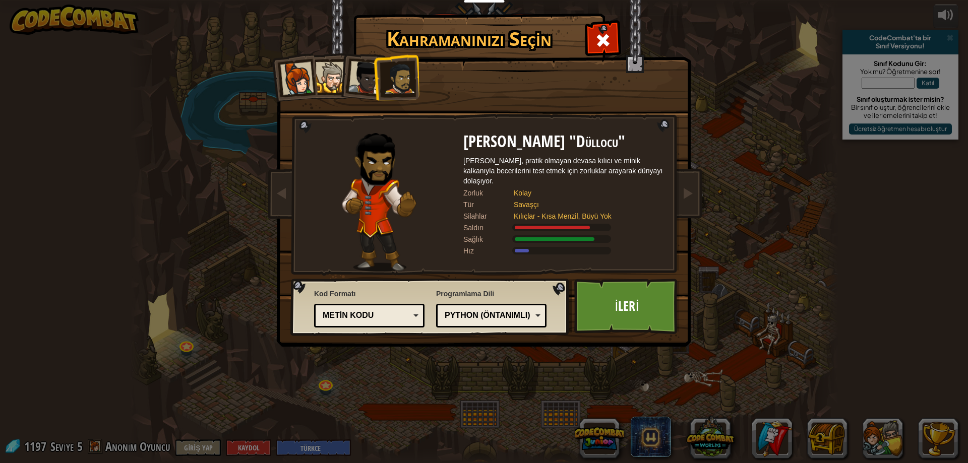
click at [519, 323] on div "Python (Öntanımlı)" at bounding box center [491, 316] width 97 height 16
click at [602, 308] on link "İleri" at bounding box center [626, 306] width 105 height 55
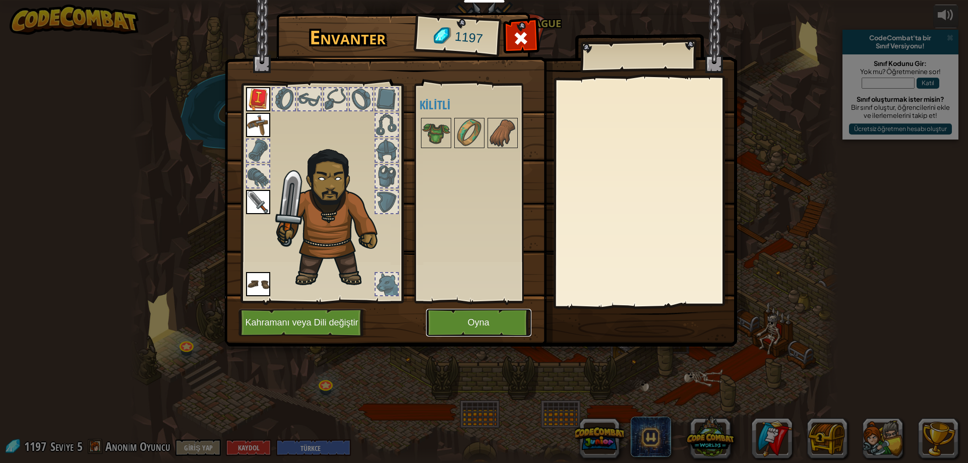
click at [485, 316] on button "Oyna" at bounding box center [478, 323] width 105 height 28
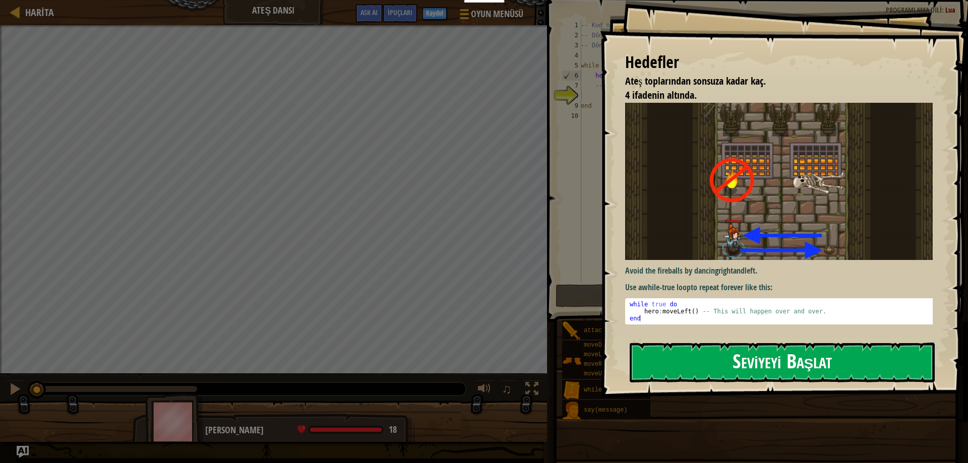
click at [836, 365] on button "Seviyeyi Başlat" at bounding box center [782, 363] width 305 height 40
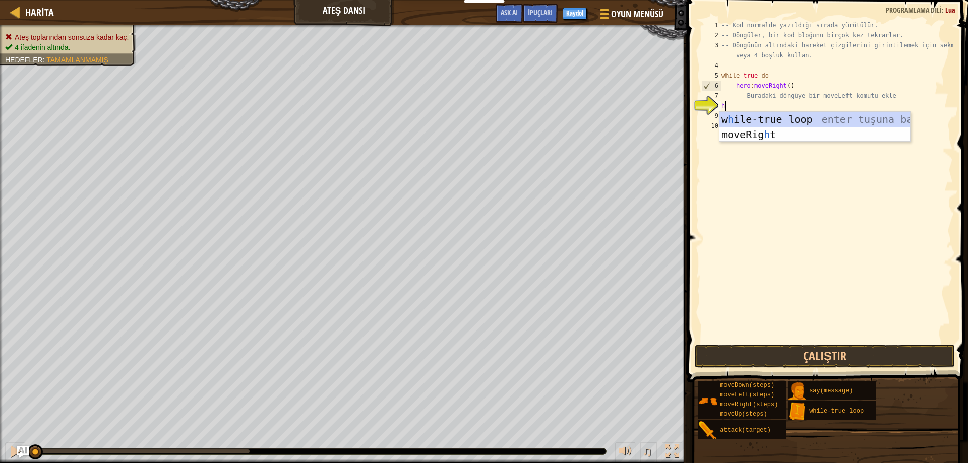
scroll to position [5, 0]
type textarea "h"
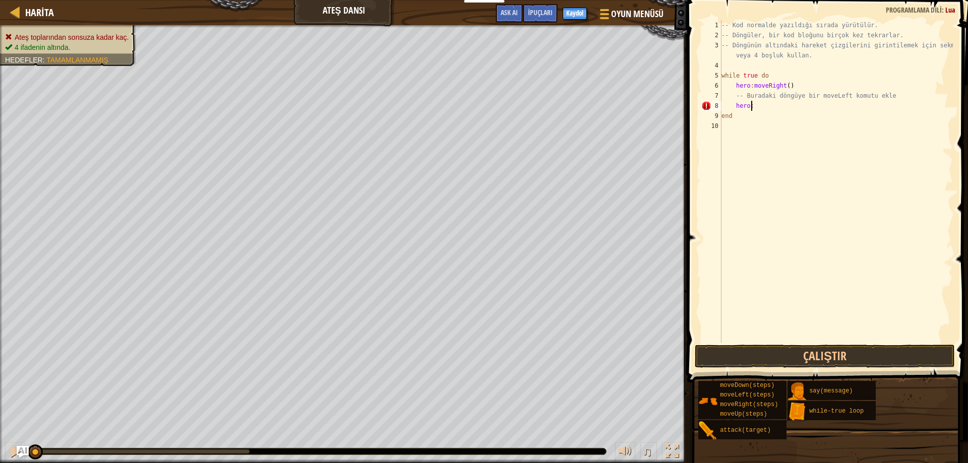
scroll to position [5, 2]
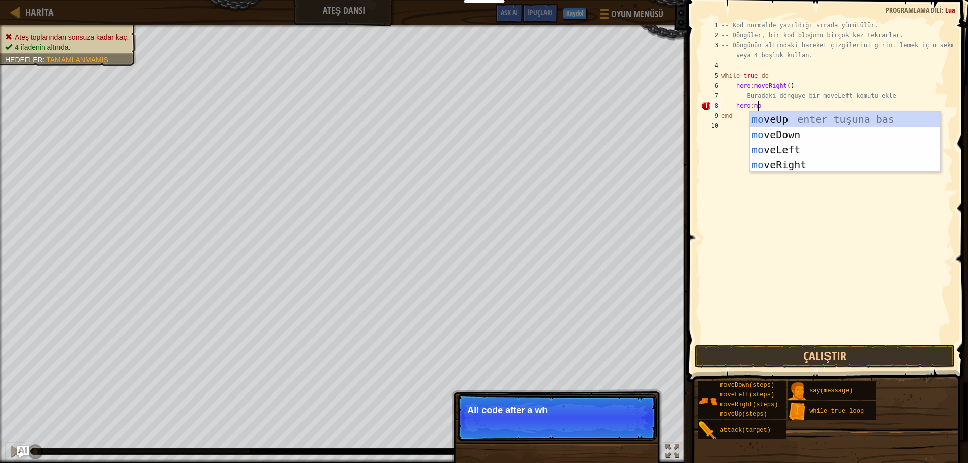
type textarea "hero:mov"
